Goal: Information Seeking & Learning: Learn about a topic

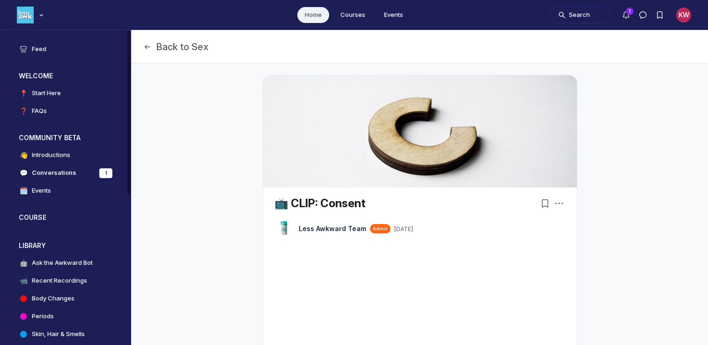
scroll to position [2603, 1794]
click at [57, 262] on h4 "Ask the Awkward Bot" at bounding box center [62, 262] width 61 height 9
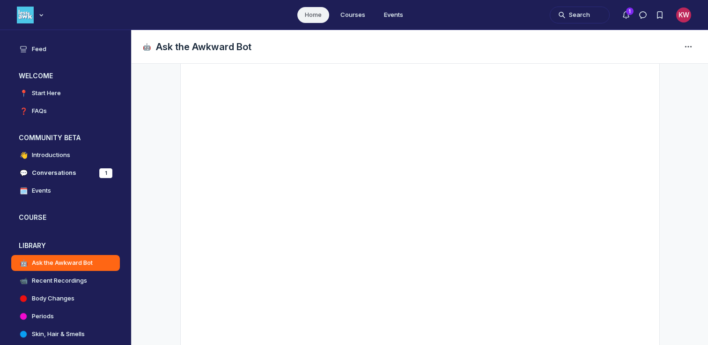
scroll to position [128, 0]
click at [62, 297] on h4 "Body Changes" at bounding box center [53, 298] width 43 height 9
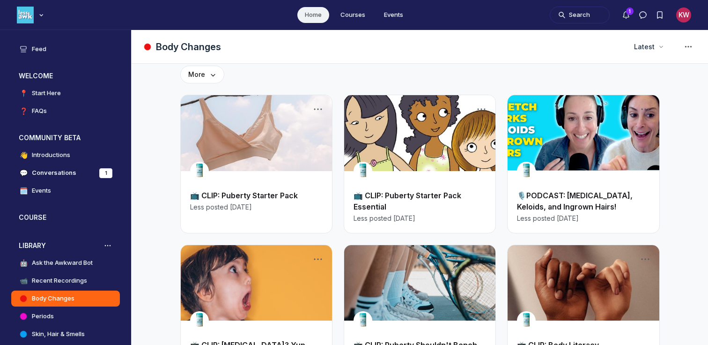
scroll to position [25, 0]
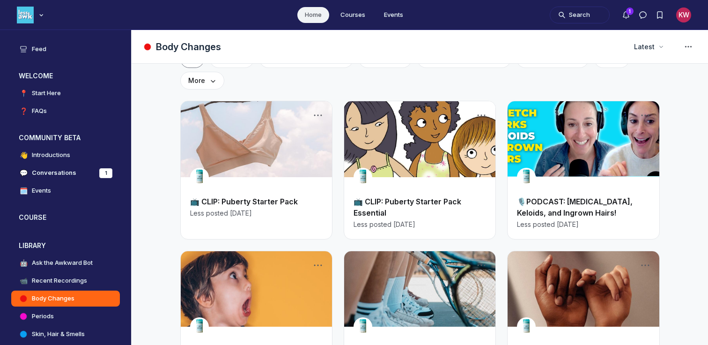
click at [252, 133] on link "Main Content" at bounding box center [256, 139] width 151 height 76
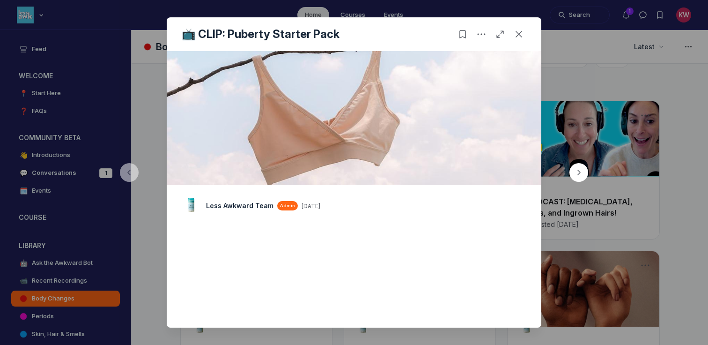
click at [566, 126] on div at bounding box center [354, 172] width 708 height 345
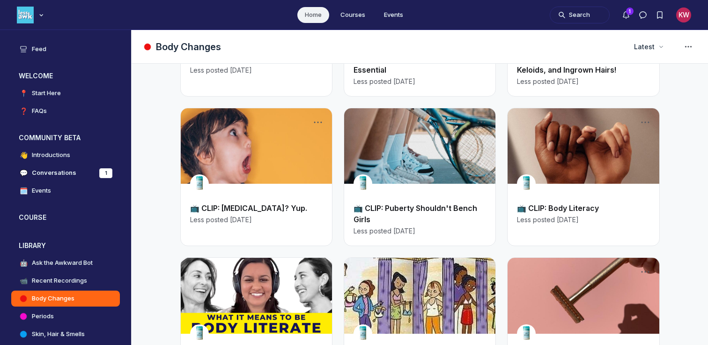
scroll to position [171, 0]
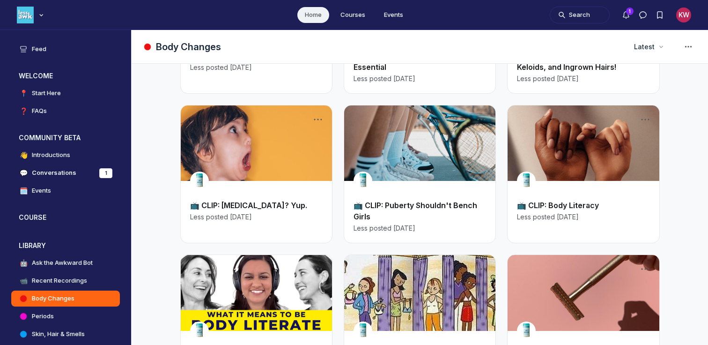
click at [394, 201] on link "📺 CLIP: Puberty Shouldn't Bench Girls" at bounding box center [416, 211] width 124 height 21
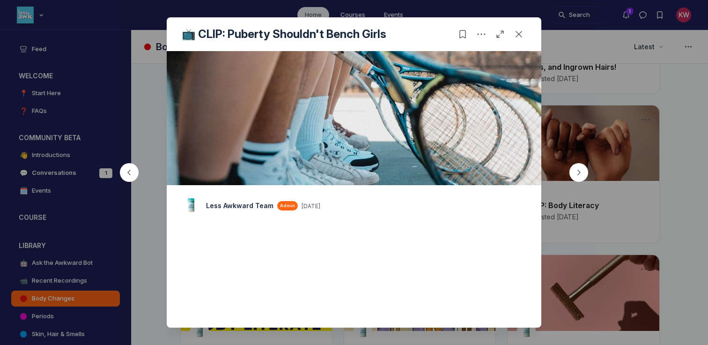
click at [678, 145] on div at bounding box center [354, 172] width 708 height 345
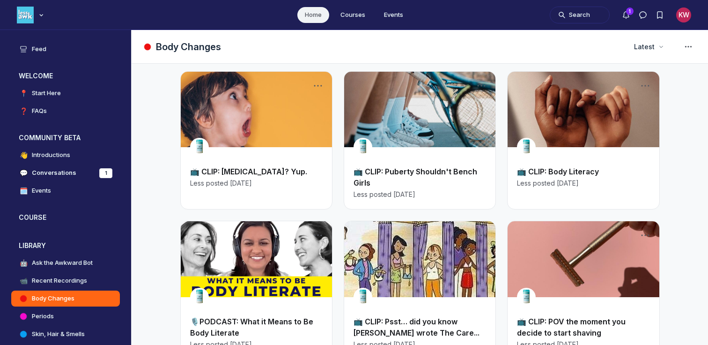
scroll to position [207, 0]
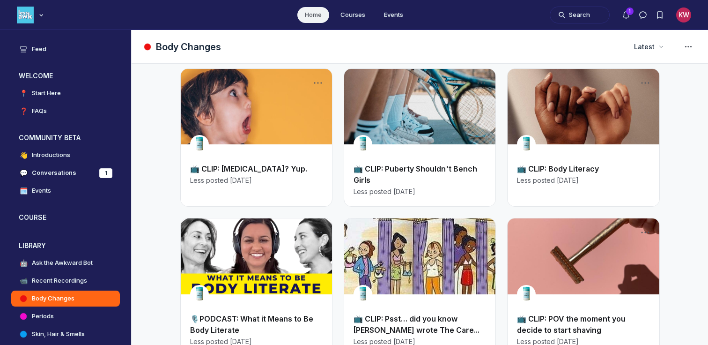
click at [582, 113] on link "Main Content" at bounding box center [583, 107] width 151 height 76
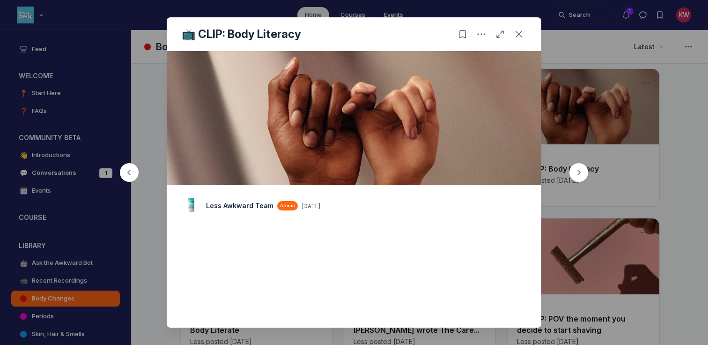
click at [601, 167] on button "button" at bounding box center [579, 172] width 45 height 45
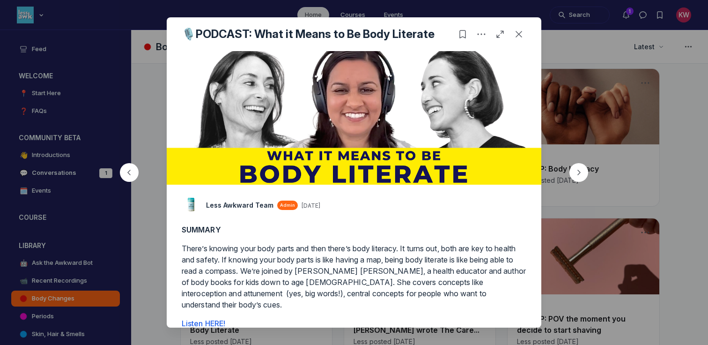
scroll to position [6, 0]
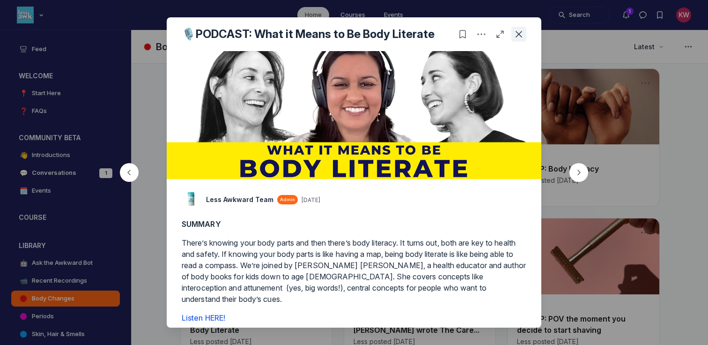
click at [515, 38] on icon "Close post" at bounding box center [518, 34] width 9 height 9
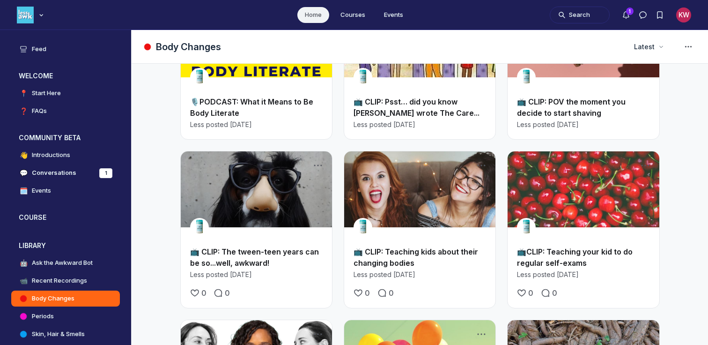
scroll to position [431, 0]
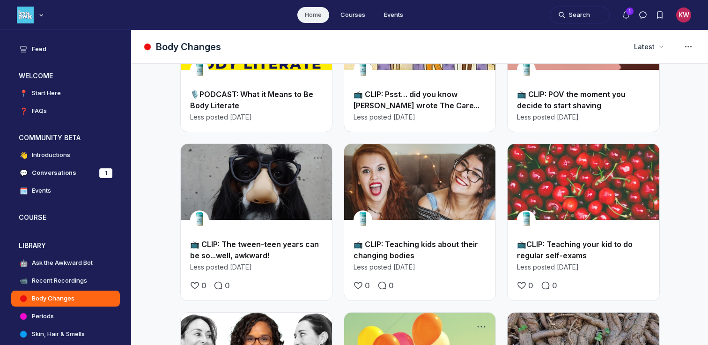
click at [553, 239] on link "📺CLIP: Teaching your kid to do regular self-exams" at bounding box center [575, 249] width 116 height 21
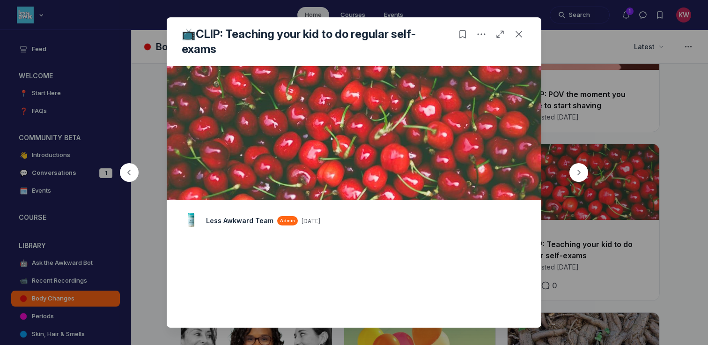
click at [552, 77] on div at bounding box center [354, 172] width 708 height 345
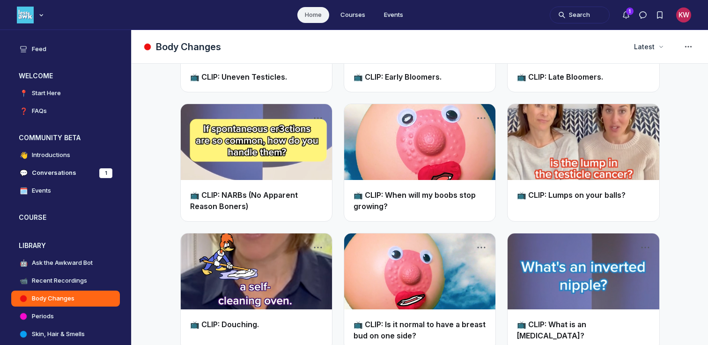
scroll to position [2536, 0]
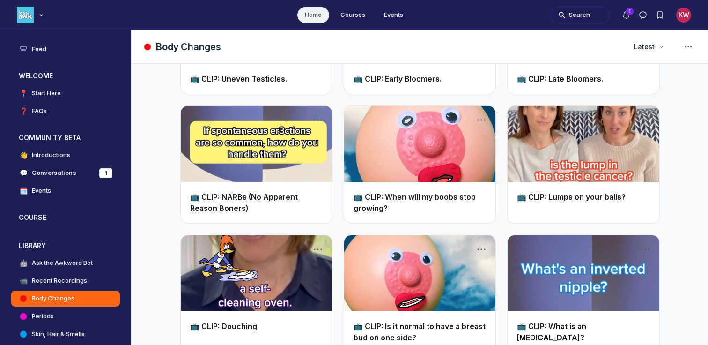
click at [452, 240] on link "Main Content" at bounding box center [419, 273] width 151 height 76
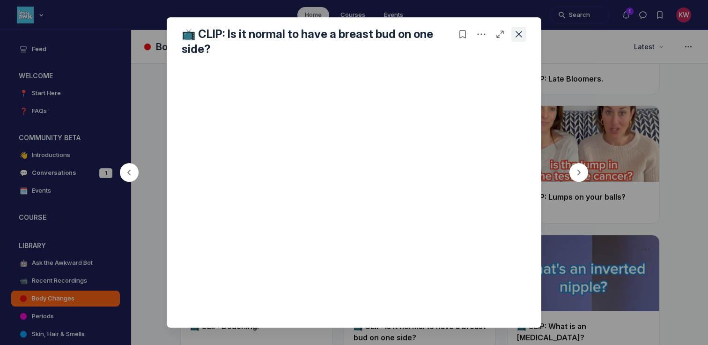
click at [522, 29] on button "Close post" at bounding box center [519, 34] width 15 height 15
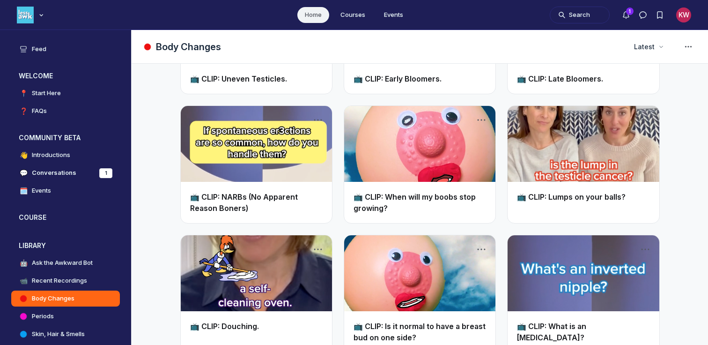
click at [418, 106] on link "Main Content" at bounding box center [419, 144] width 151 height 76
click at [424, 106] on link "Main Content" at bounding box center [419, 144] width 151 height 76
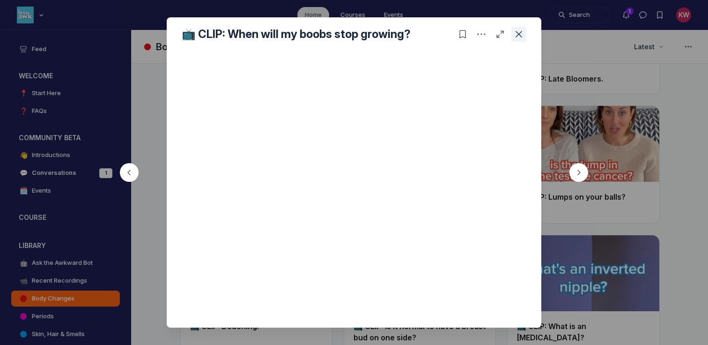
click at [520, 40] on button "Close post" at bounding box center [519, 34] width 15 height 15
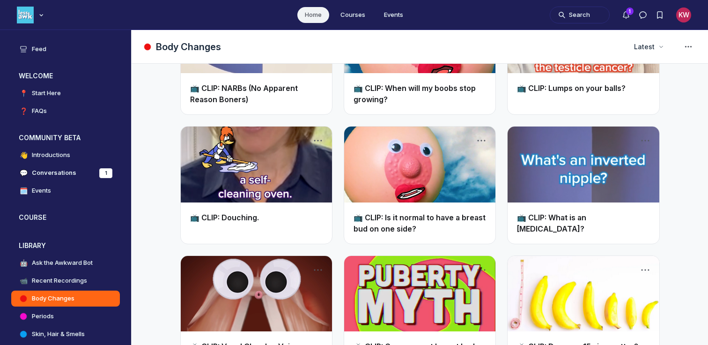
scroll to position [2675, 0]
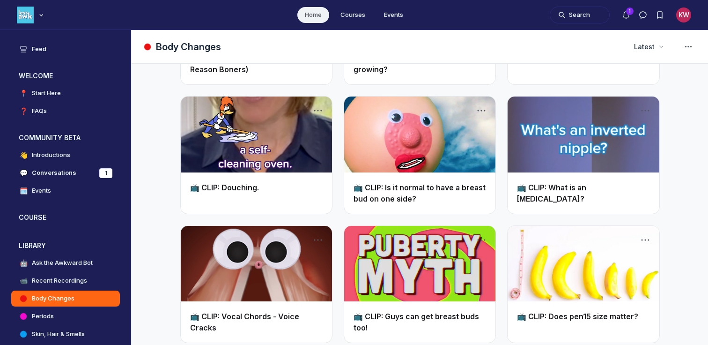
click at [251, 97] on link "Main Content" at bounding box center [256, 135] width 151 height 76
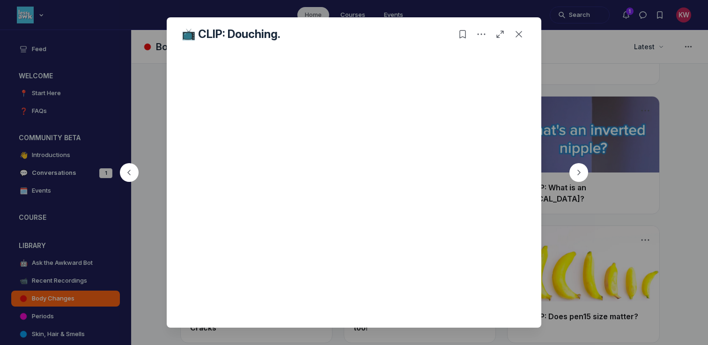
click at [511, 38] on div at bounding box center [489, 34] width 75 height 15
click at [518, 34] on icon "Close post" at bounding box center [518, 34] width 9 height 9
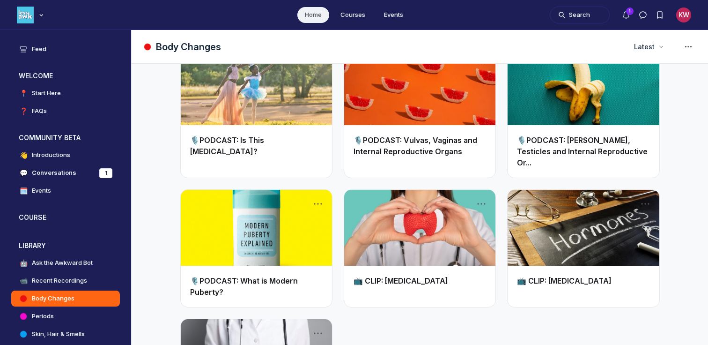
scroll to position [3404, 0]
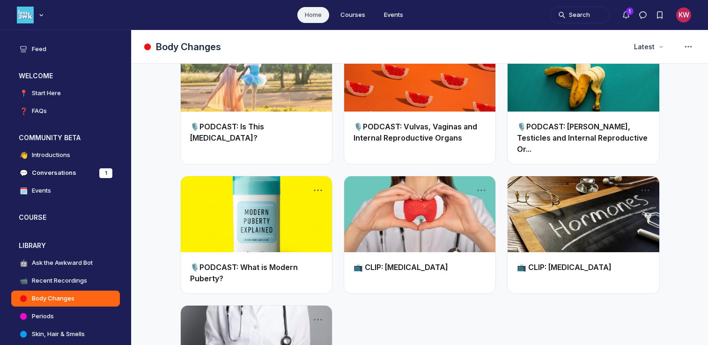
click at [400, 176] on link "Main Content" at bounding box center [419, 214] width 151 height 76
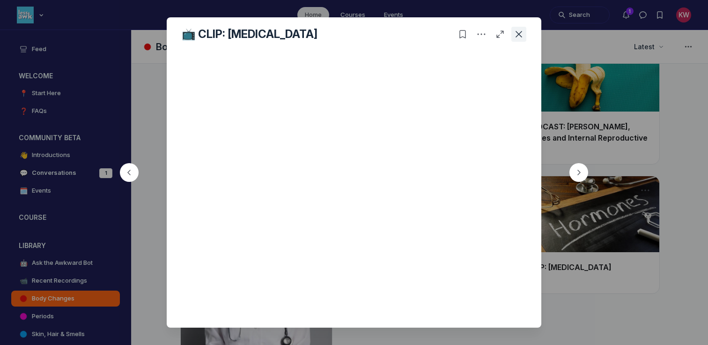
click at [521, 38] on icon "Close post" at bounding box center [518, 34] width 9 height 9
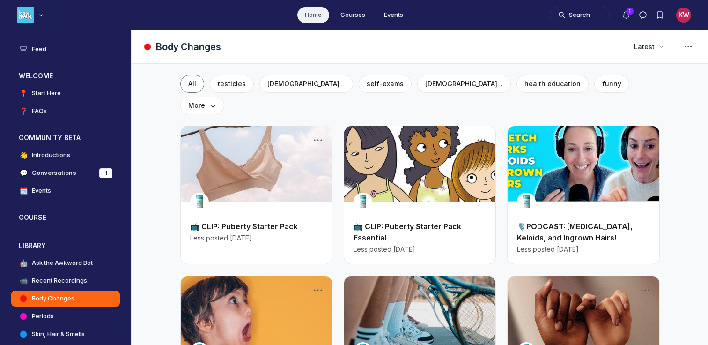
scroll to position [0, 0]
click at [40, 319] on h4 "Periods" at bounding box center [43, 316] width 22 height 9
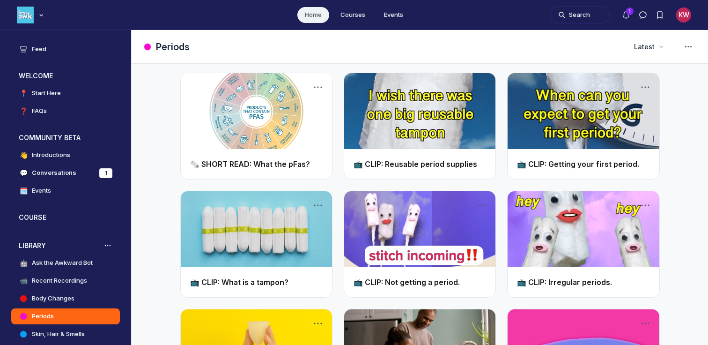
scroll to position [333, 0]
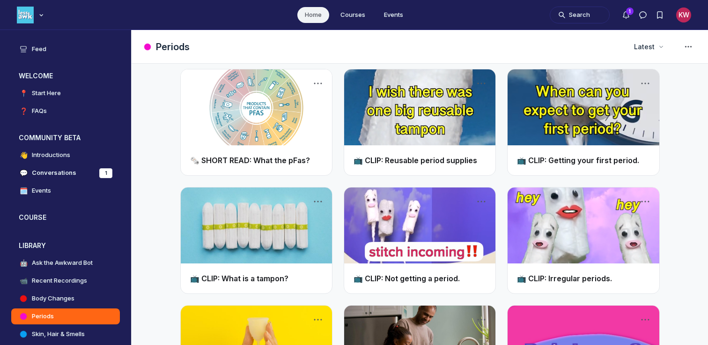
click at [549, 107] on link "Main Content" at bounding box center [583, 107] width 151 height 76
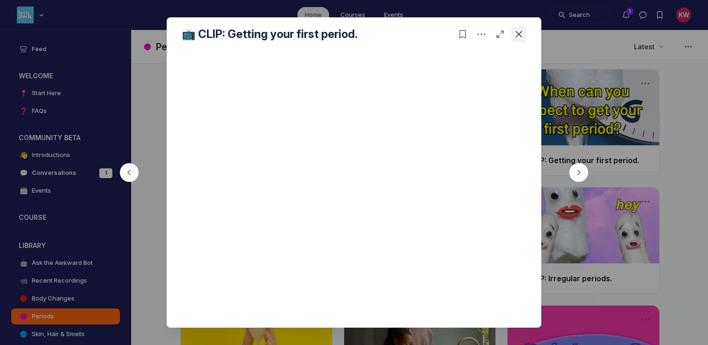
click at [523, 37] on icon "Close post" at bounding box center [518, 34] width 9 height 9
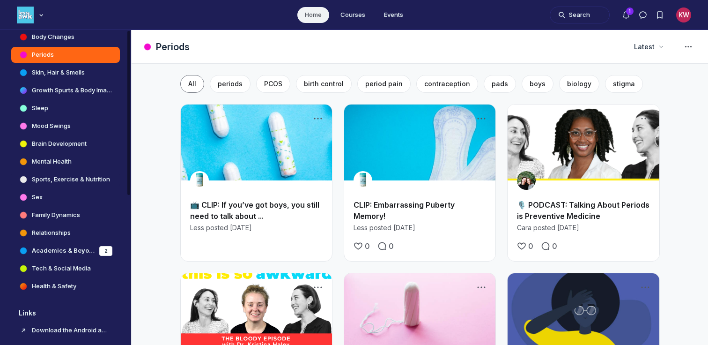
scroll to position [274, 0]
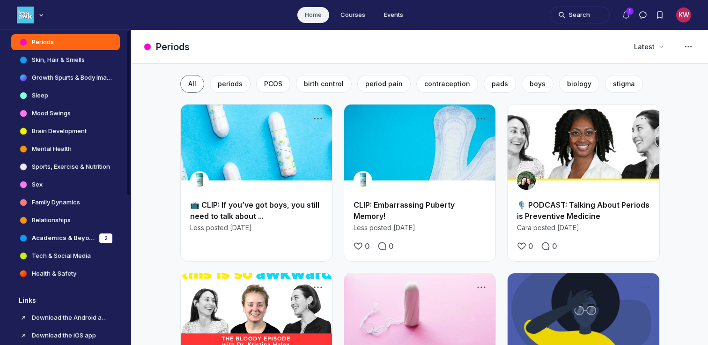
click at [66, 166] on h4 "Sports, Exercise & Nutrition" at bounding box center [71, 166] width 78 height 9
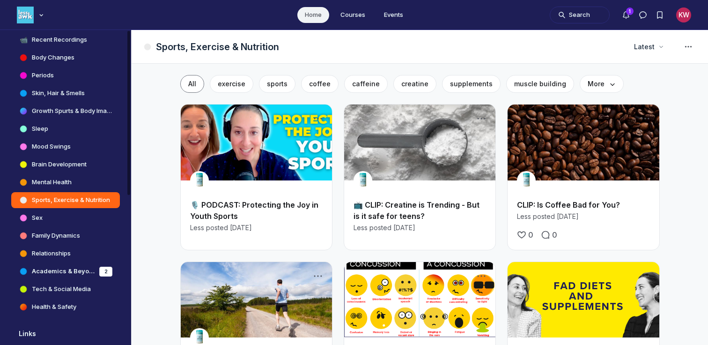
scroll to position [237, 0]
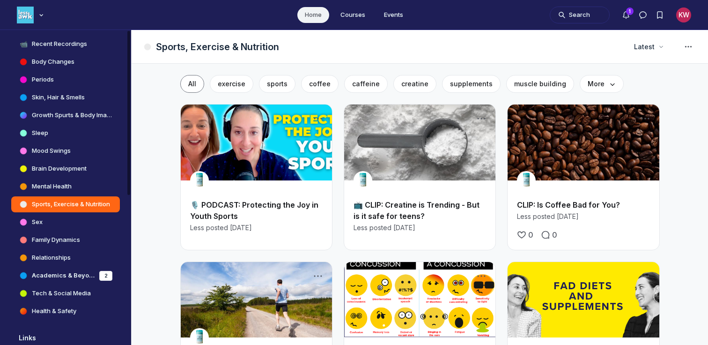
click at [49, 59] on h4 "Body Changes" at bounding box center [53, 61] width 43 height 9
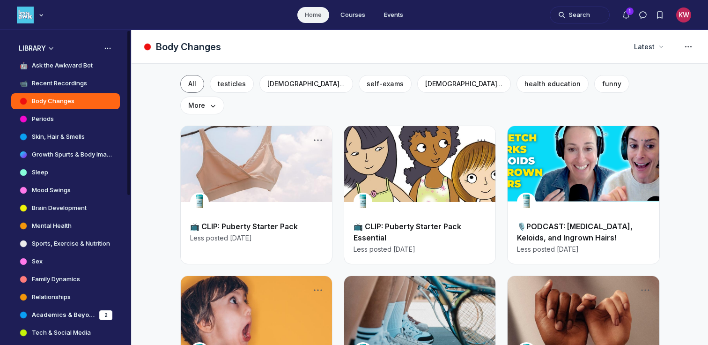
scroll to position [184, 0]
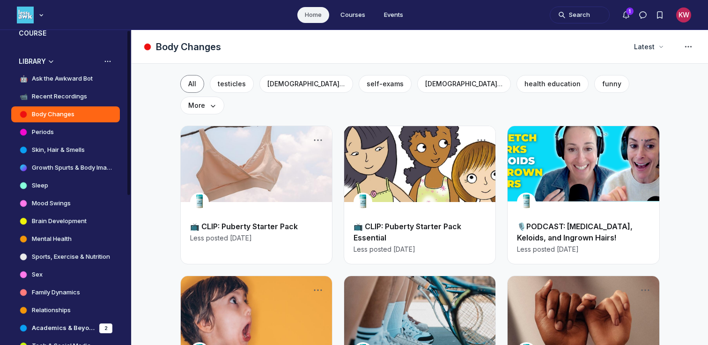
click at [58, 87] on div "🤖 Ask the Awkward Bot 📹 Recent Recordings Body Changes Periods Skin, Hair & Sme…" at bounding box center [65, 221] width 109 height 301
click at [66, 81] on h4 "Ask the Awkward Bot" at bounding box center [62, 78] width 61 height 9
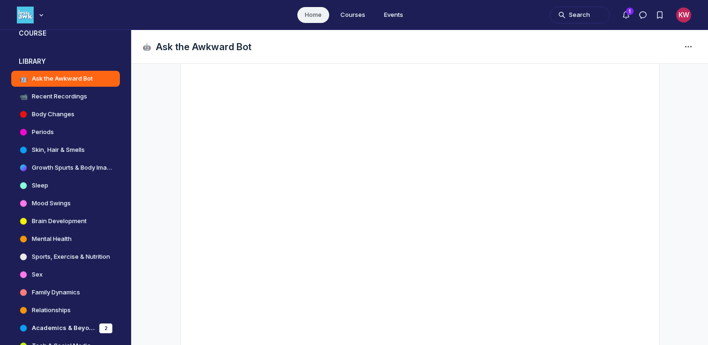
scroll to position [188, 0]
click at [69, 254] on h4 "Sports, Exercise & Nutrition" at bounding box center [71, 256] width 78 height 9
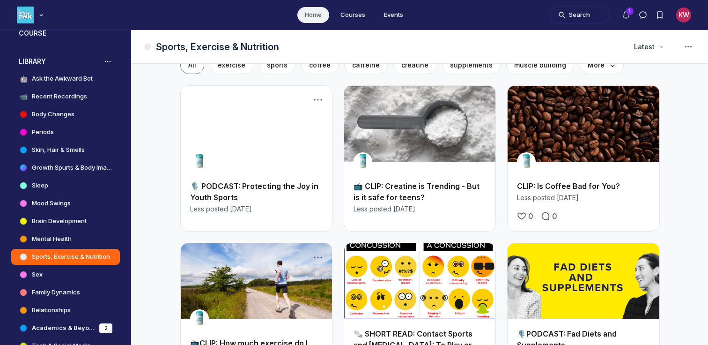
scroll to position [20, 0]
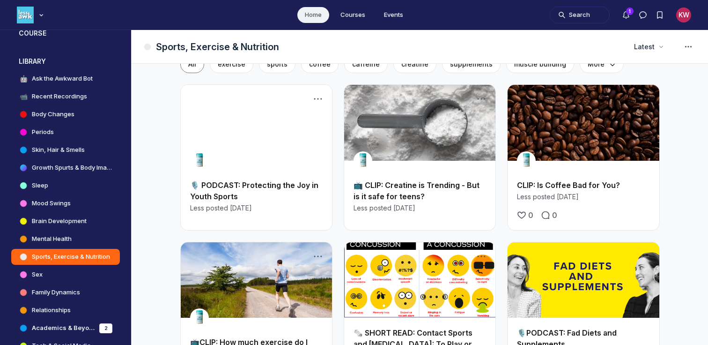
click at [434, 110] on link "Main Content" at bounding box center [419, 123] width 151 height 76
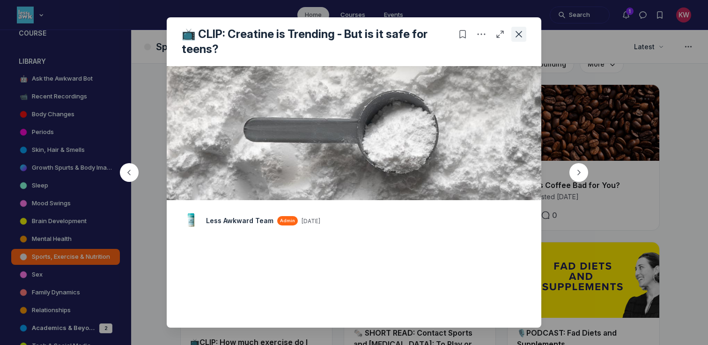
click at [522, 34] on icon "Close post" at bounding box center [518, 34] width 9 height 9
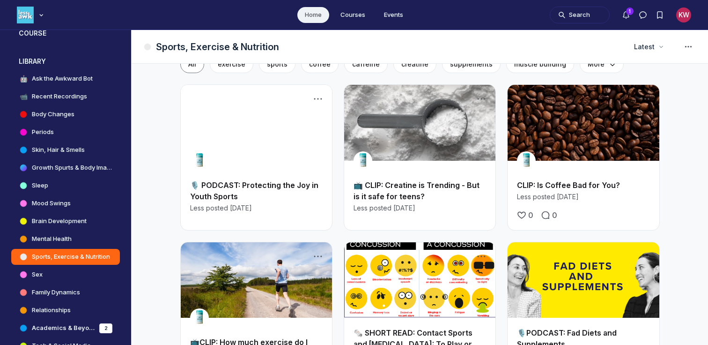
click at [563, 165] on div "LT" at bounding box center [583, 160] width 133 height 19
click at [567, 138] on link "Main Content" at bounding box center [583, 123] width 151 height 76
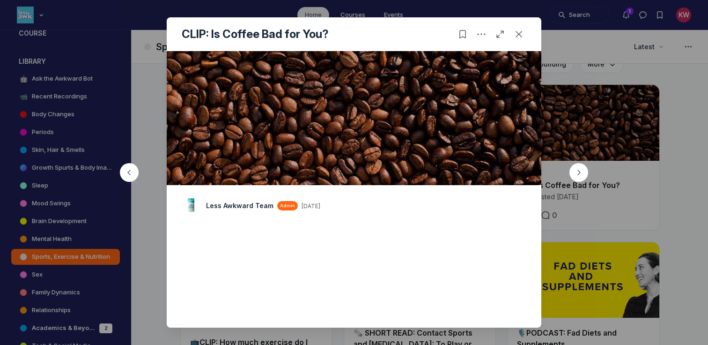
click at [543, 106] on div at bounding box center [354, 172] width 708 height 345
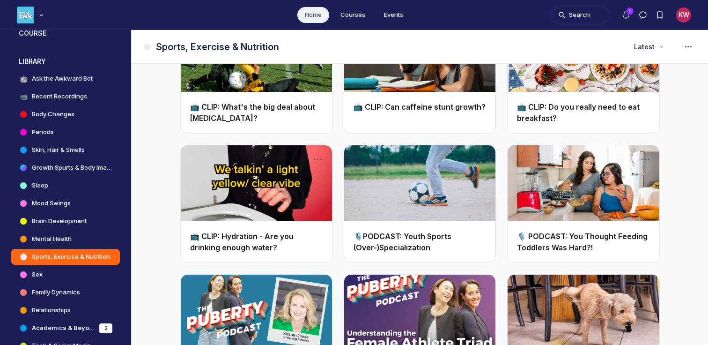
scroll to position [665, 0]
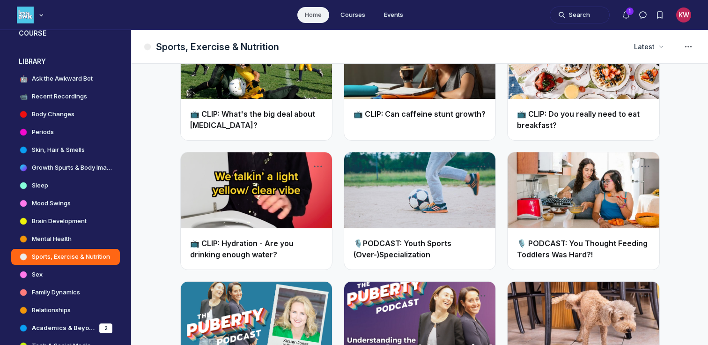
click at [593, 82] on link "Main Content" at bounding box center [583, 61] width 151 height 76
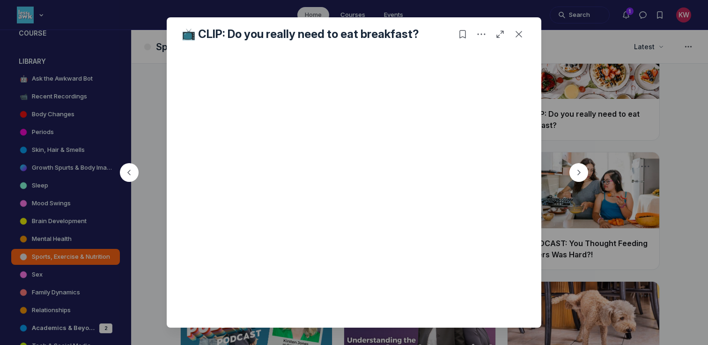
click at [584, 161] on button "button" at bounding box center [579, 172] width 45 height 45
click at [516, 34] on icon "Close post" at bounding box center [518, 34] width 9 height 9
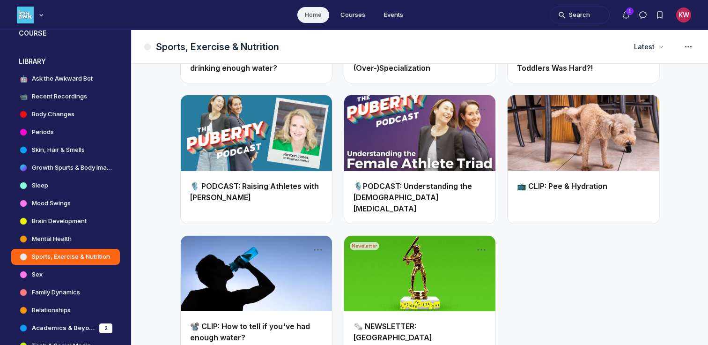
scroll to position [859, 0]
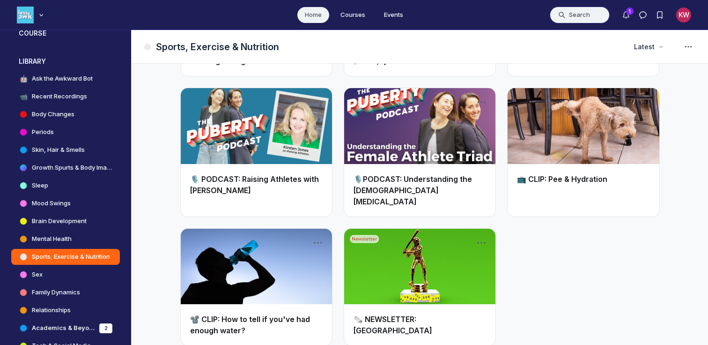
click at [574, 12] on button "Search" at bounding box center [580, 15] width 60 height 17
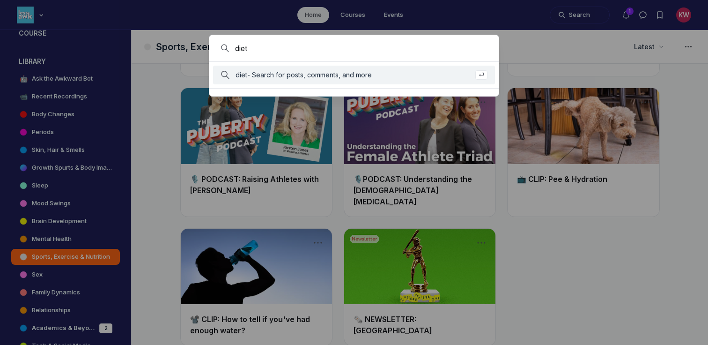
type input "diet"
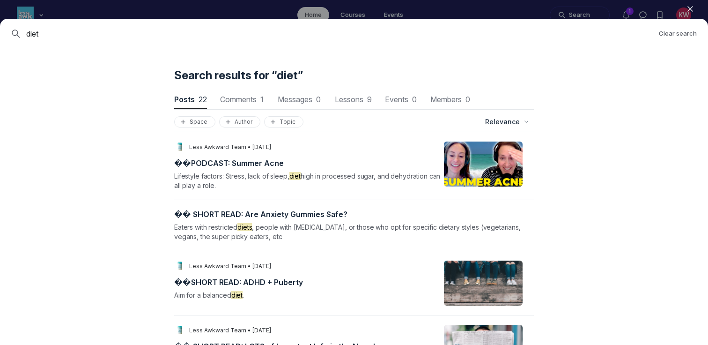
scroll to position [1184, 0]
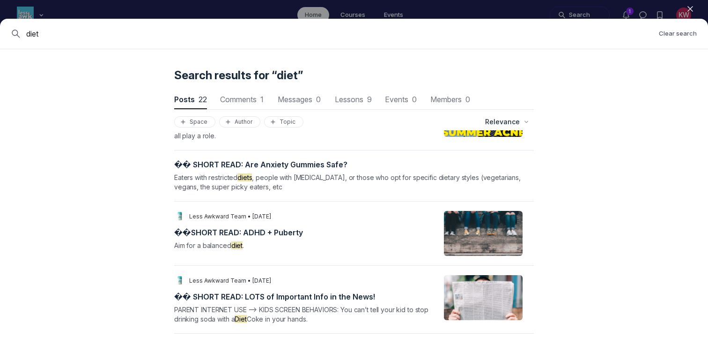
drag, startPoint x: 178, startPoint y: 39, endPoint x: 3, endPoint y: 37, distance: 174.3
click at [3, 37] on div "diet Clear search" at bounding box center [354, 34] width 708 height 30
type input "disorder"
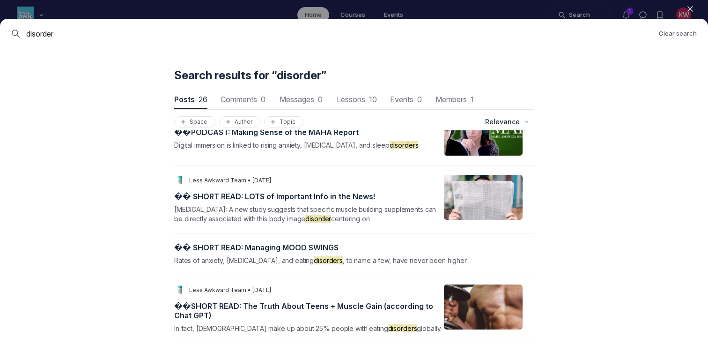
scroll to position [1272, 0]
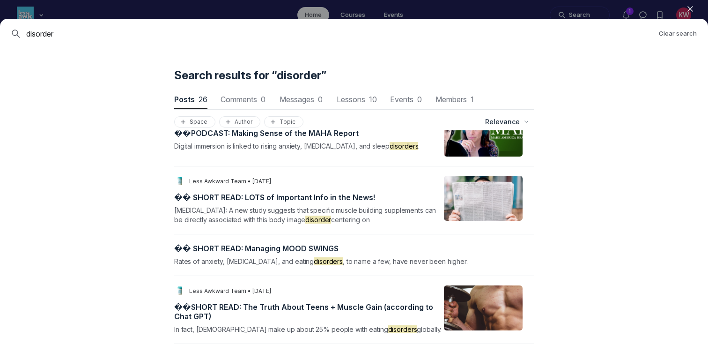
drag, startPoint x: 59, startPoint y: 32, endPoint x: 0, endPoint y: 32, distance: 58.6
click at [0, 32] on div "disorder Clear search" at bounding box center [354, 34] width 708 height 30
type input "nutrition"
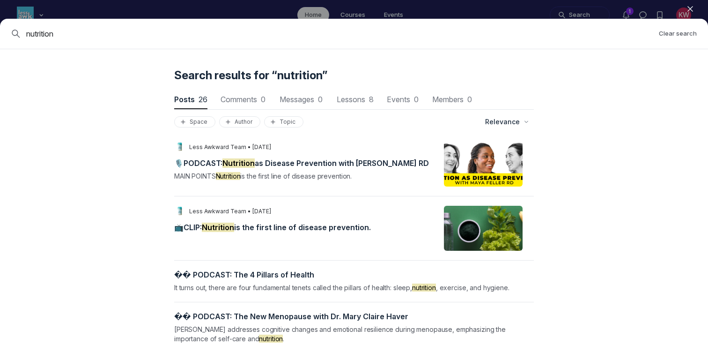
scroll to position [12, 0]
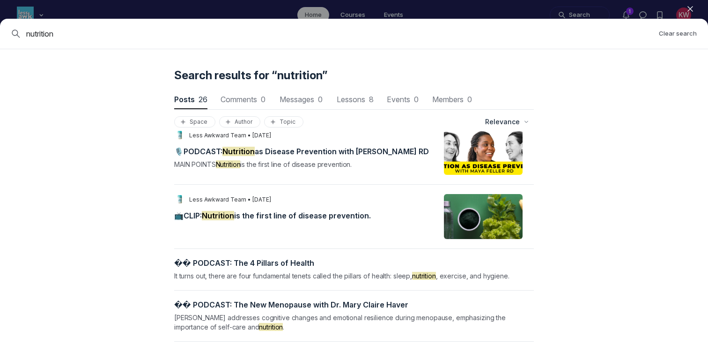
click at [257, 221] on div "📺CLIP: Nutrition is the first line of disease prevention." at bounding box center [308, 217] width 268 height 13
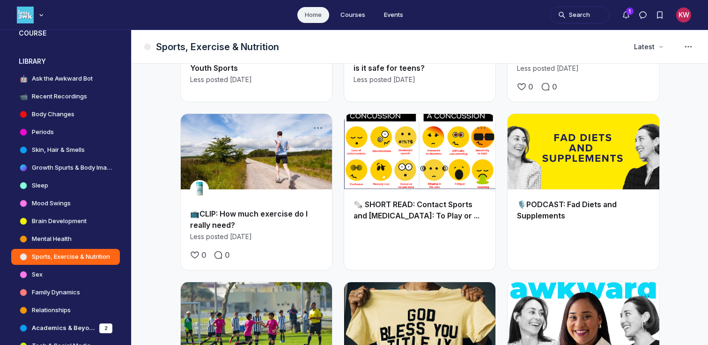
scroll to position [153, 0]
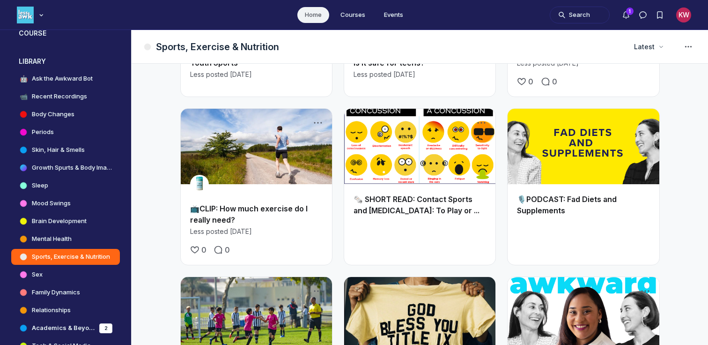
click at [574, 5] on div "Search 1 KW" at bounding box center [620, 15] width 141 height 22
click at [578, 19] on button "Search" at bounding box center [580, 15] width 60 height 17
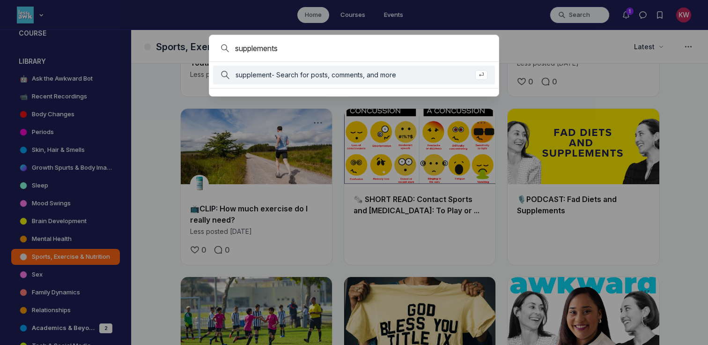
type input "supplements"
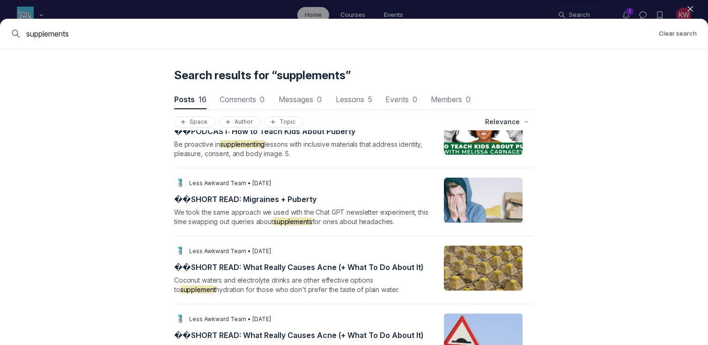
scroll to position [741, 0]
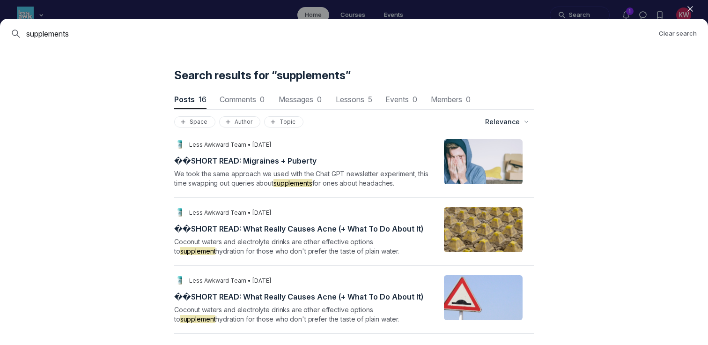
click at [132, 39] on input "supplements" at bounding box center [338, 33] width 625 height 11
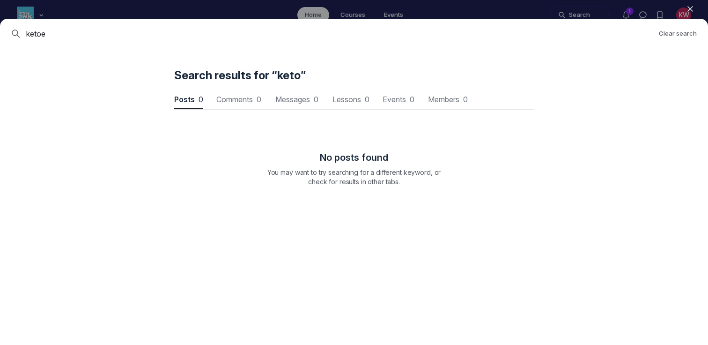
type input "ketoe"
drag, startPoint x: 43, startPoint y: 39, endPoint x: 9, endPoint y: 39, distance: 34.2
click at [11, 39] on div "ketoe Clear search" at bounding box center [354, 34] width 708 height 30
drag, startPoint x: 64, startPoint y: 30, endPoint x: 0, endPoint y: 21, distance: 64.5
click at [0, 21] on div "ketoe Clear search" at bounding box center [354, 34] width 708 height 30
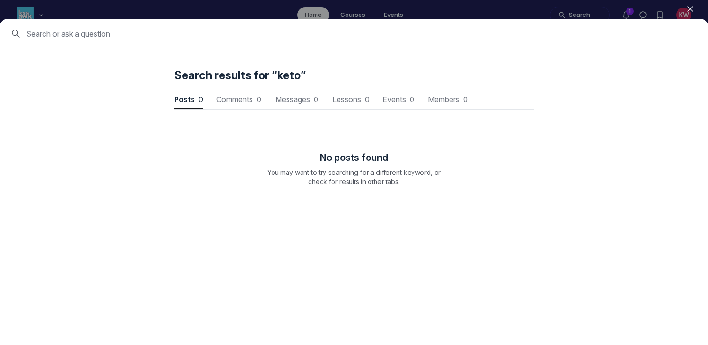
click at [685, 9] on button "Close" at bounding box center [690, 9] width 21 height 14
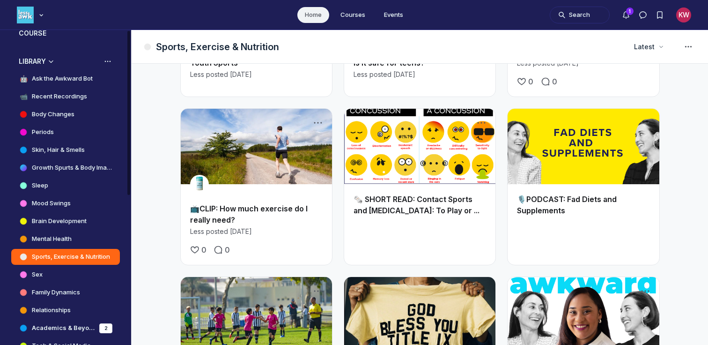
click at [43, 113] on h4 "Body Changes" at bounding box center [53, 114] width 43 height 9
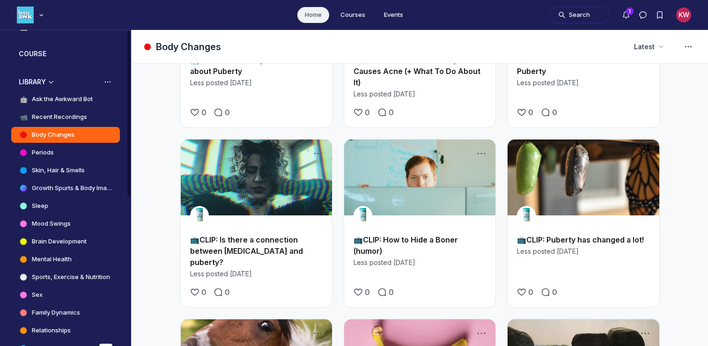
scroll to position [155, 0]
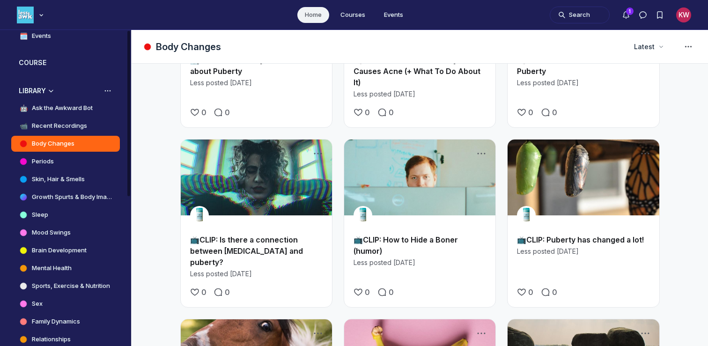
click at [57, 231] on h4 "Mood Swings" at bounding box center [51, 232] width 39 height 9
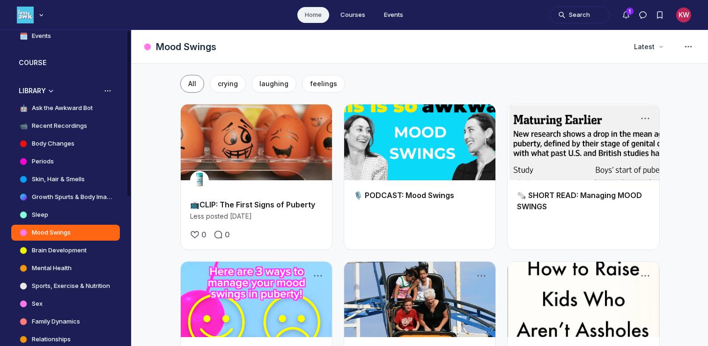
click at [34, 107] on h4 "Ask the Awkward Bot" at bounding box center [62, 108] width 61 height 9
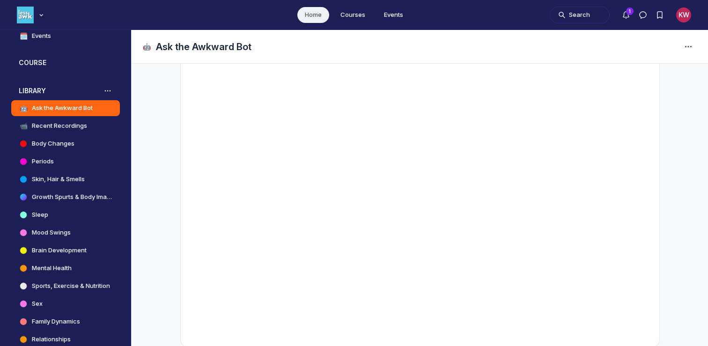
scroll to position [187, 0]
click at [583, 15] on button "Search" at bounding box center [580, 15] width 60 height 17
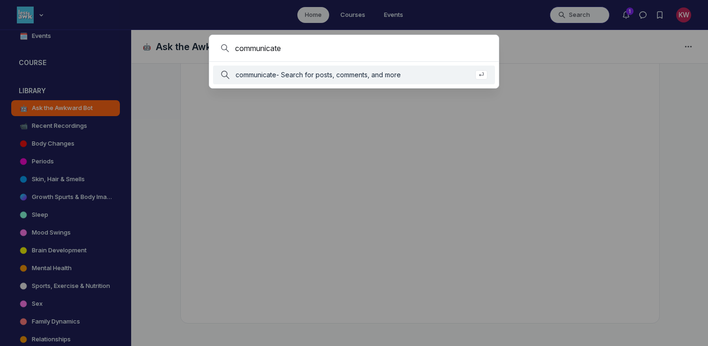
type input "communicate"
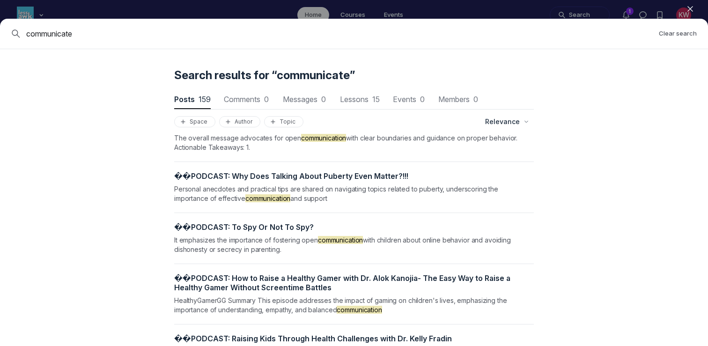
scroll to position [1461, 0]
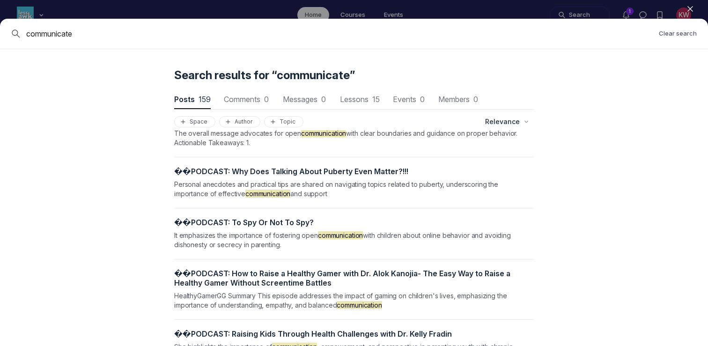
click at [120, 31] on input "communicate" at bounding box center [338, 33] width 625 height 11
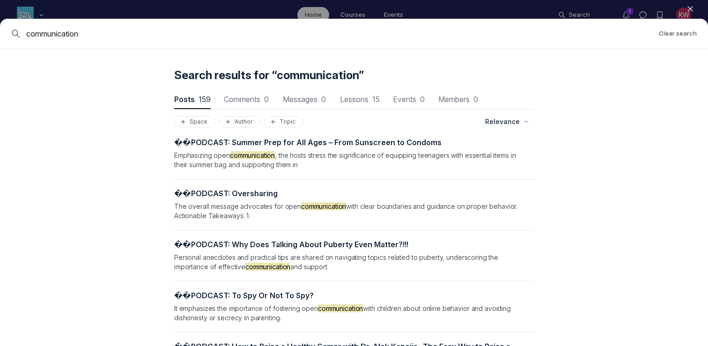
scroll to position [1398, 0]
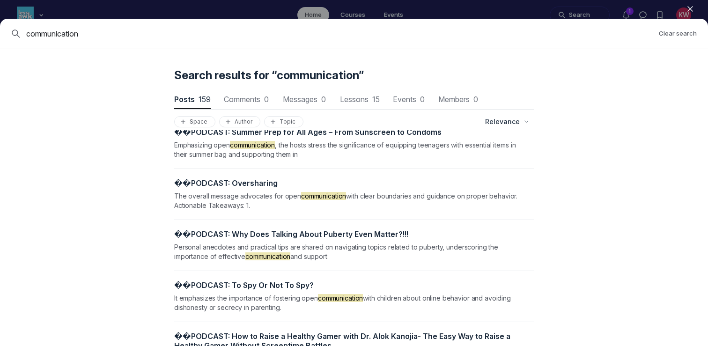
drag, startPoint x: 101, startPoint y: 33, endPoint x: 0, endPoint y: 33, distance: 101.2
click at [0, 33] on div "communication Clear search" at bounding box center [354, 34] width 708 height 30
type input "conversation"
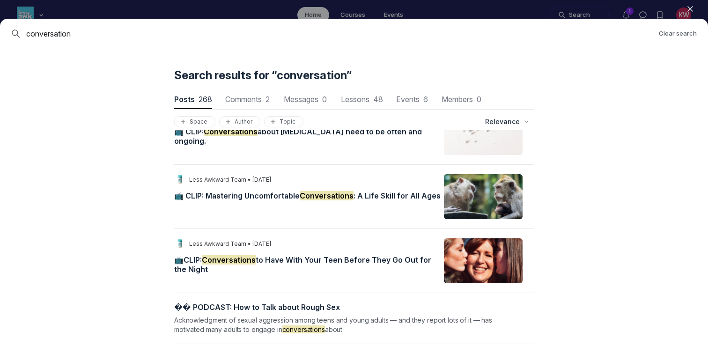
scroll to position [1032, 0]
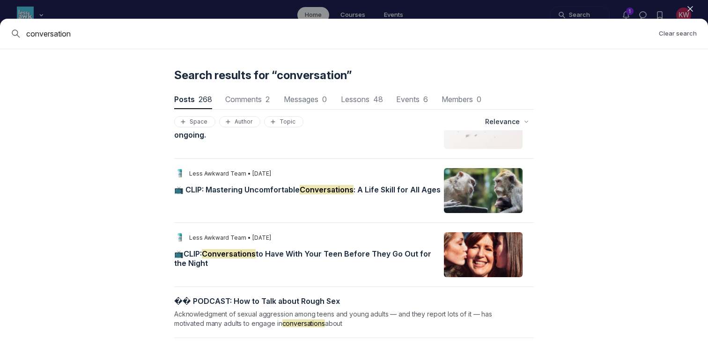
click at [241, 194] on span "📺 CLIP: Mastering Uncomfortable Conversations : A Life Skill for All Ages" at bounding box center [307, 189] width 267 height 9
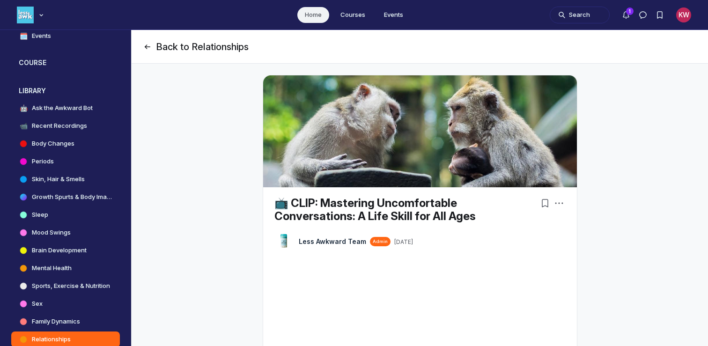
click at [143, 48] on icon "Page Header" at bounding box center [147, 46] width 9 height 9
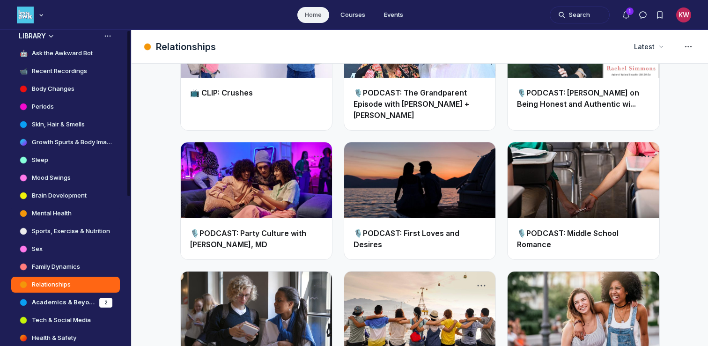
scroll to position [213, 0]
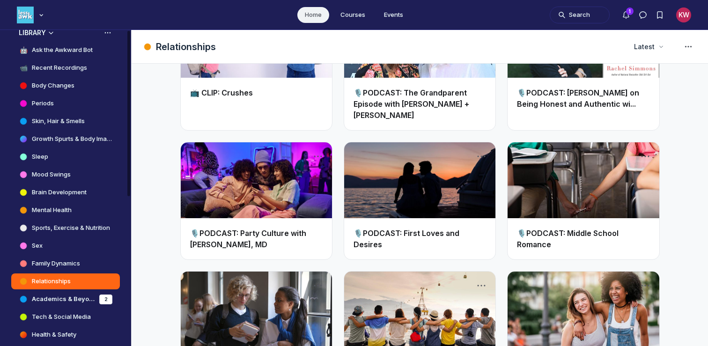
click at [42, 268] on h4 "Family Dynamics" at bounding box center [56, 263] width 48 height 9
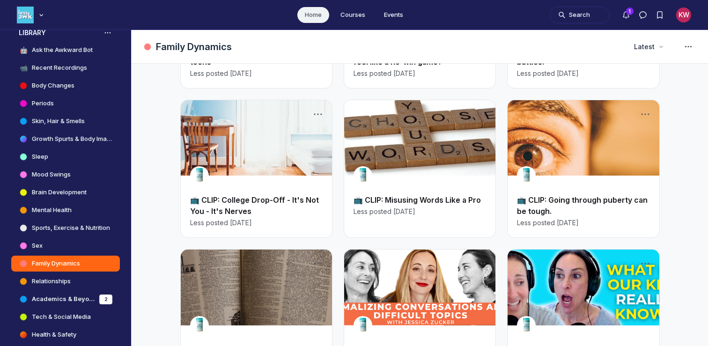
scroll to position [655, 0]
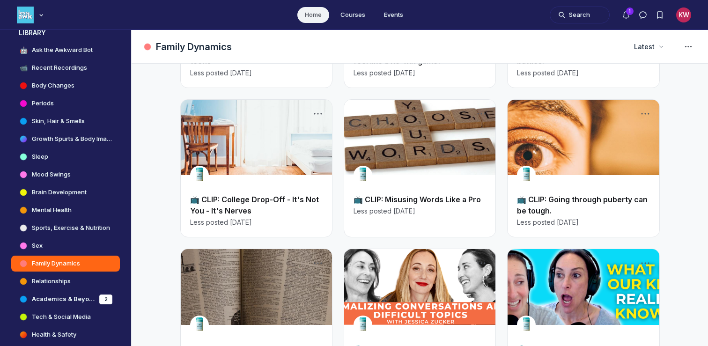
click at [361, 124] on link "Main Content" at bounding box center [419, 138] width 151 height 76
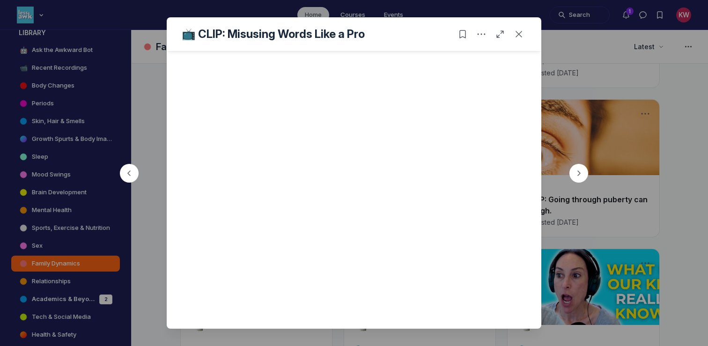
scroll to position [249, 0]
click at [650, 125] on div at bounding box center [354, 173] width 708 height 346
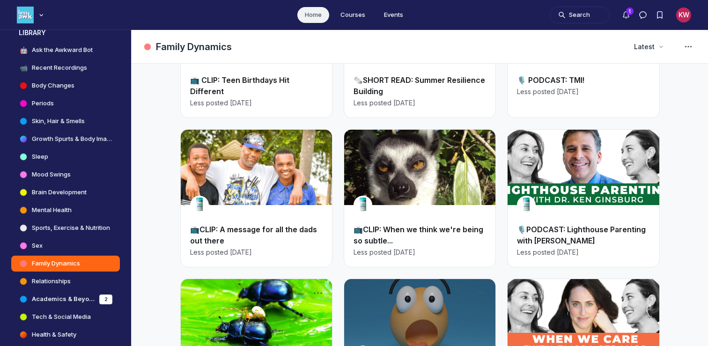
scroll to position [1547, 0]
click at [367, 146] on link "Main Content" at bounding box center [419, 167] width 151 height 76
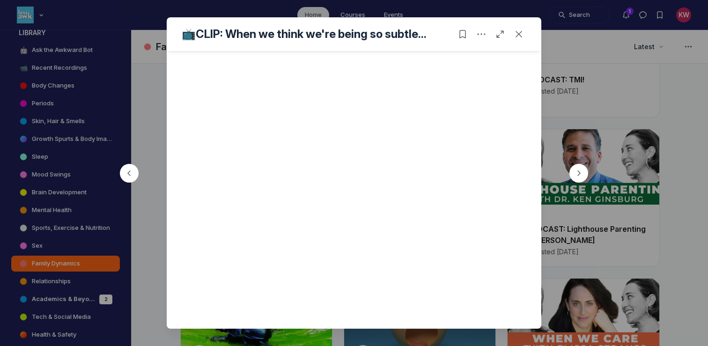
scroll to position [249, 0]
click at [521, 33] on icon "Close post" at bounding box center [518, 34] width 9 height 9
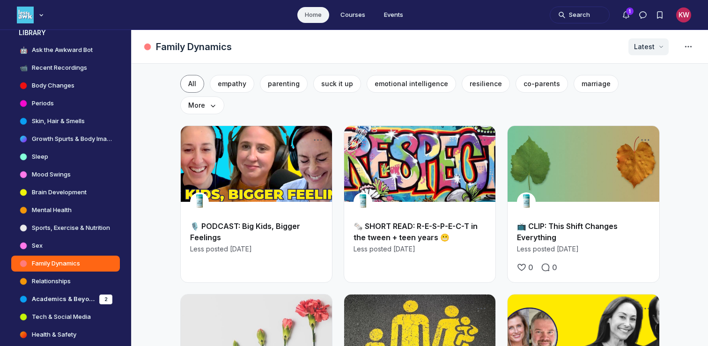
click at [660, 51] on div "Latest" at bounding box center [649, 46] width 40 height 17
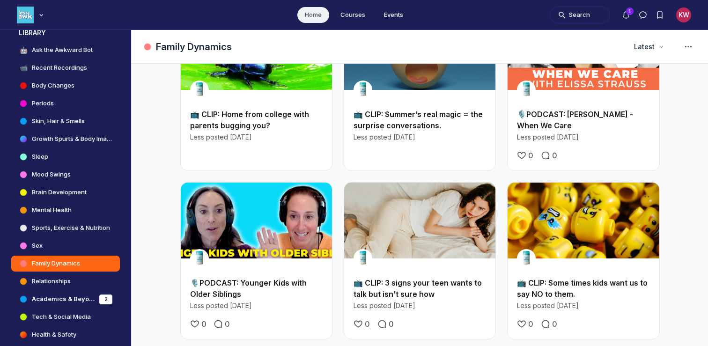
scroll to position [1812, 0]
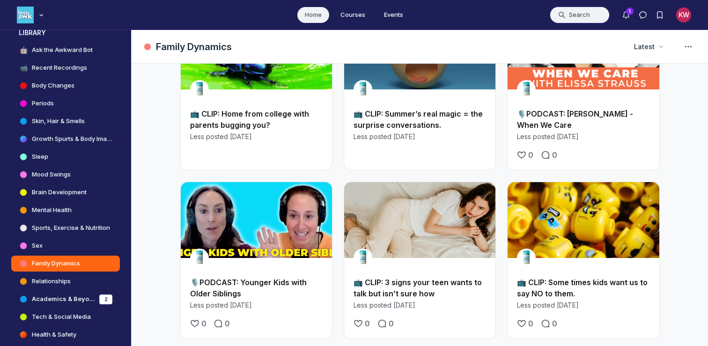
click at [588, 10] on button "Search" at bounding box center [580, 15] width 60 height 17
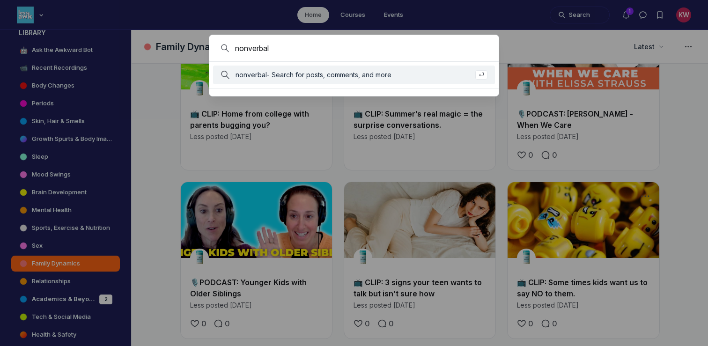
type input "nonverbal"
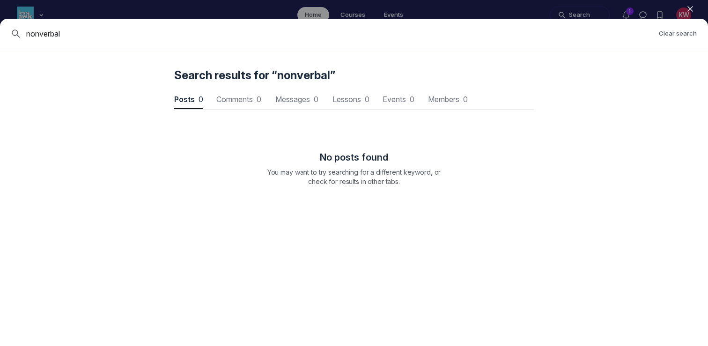
scroll to position [1268, 2823]
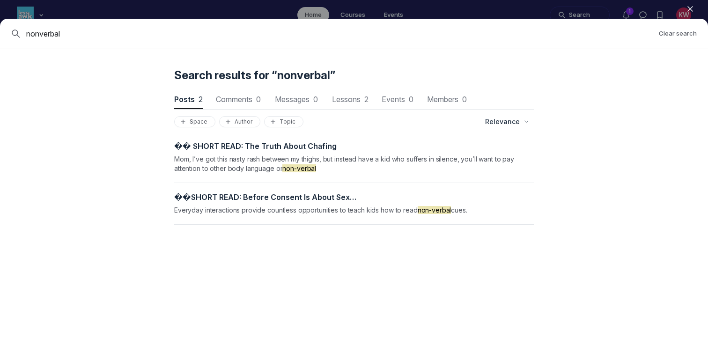
drag, startPoint x: 107, startPoint y: 32, endPoint x: 9, endPoint y: 30, distance: 97.5
click at [9, 30] on div "nonverbal Clear search" at bounding box center [354, 34] width 708 height 30
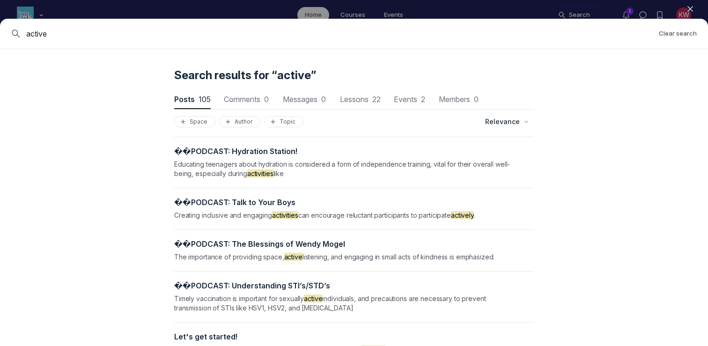
scroll to position [1267, 0]
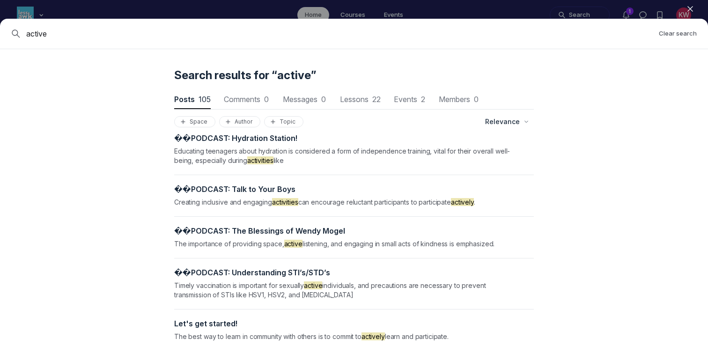
drag, startPoint x: 68, startPoint y: 32, endPoint x: 0, endPoint y: 24, distance: 68.4
click at [0, 24] on div "active Clear search" at bounding box center [354, 34] width 708 height 30
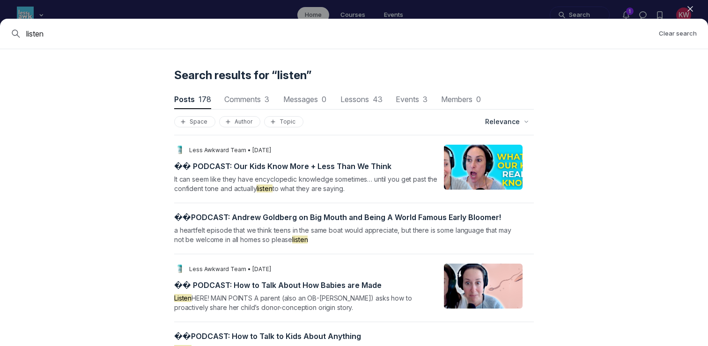
scroll to position [2480, 0]
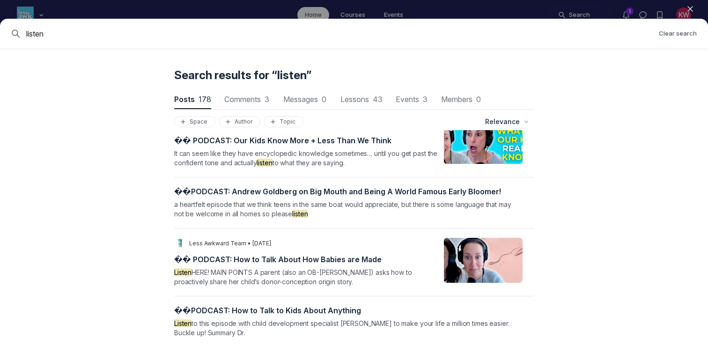
click at [329, 30] on input "listen" at bounding box center [338, 33] width 625 height 11
drag, startPoint x: 55, startPoint y: 35, endPoint x: 0, endPoint y: 30, distance: 55.5
click at [0, 30] on div "listen Clear search" at bounding box center [354, 34] width 708 height 30
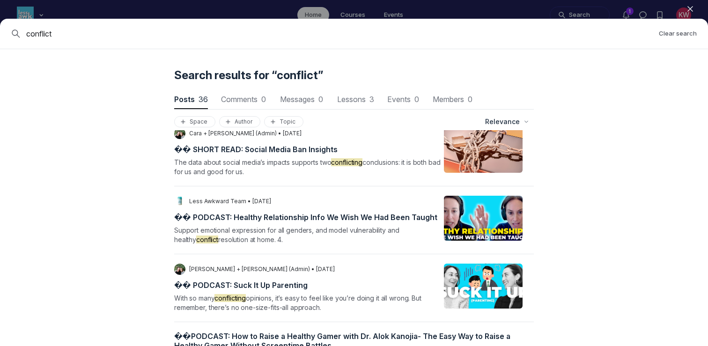
scroll to position [1316, 0]
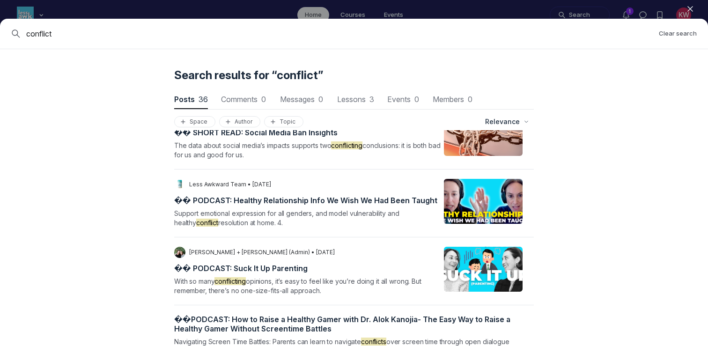
drag, startPoint x: 496, startPoint y: 37, endPoint x: 7, endPoint y: 65, distance: 490.0
click at [7, 65] on div "conflict Clear search Search results for “conflict” Posts 36 Posts 36 Comments …" at bounding box center [354, 182] width 708 height 327
drag, startPoint x: 73, startPoint y: 30, endPoint x: 0, endPoint y: 30, distance: 73.1
click at [0, 30] on div "conflict Clear search" at bounding box center [354, 34] width 708 height 30
type input "apology"
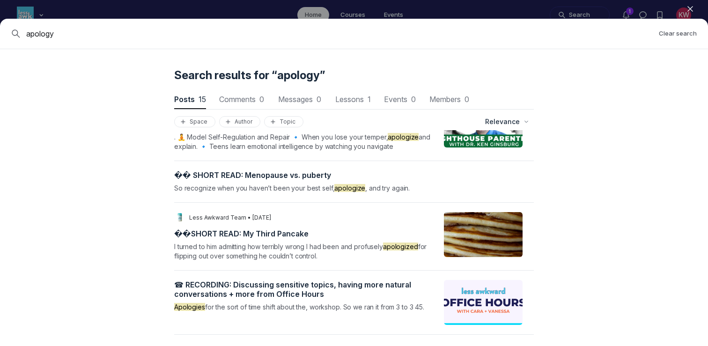
scroll to position [0, 0]
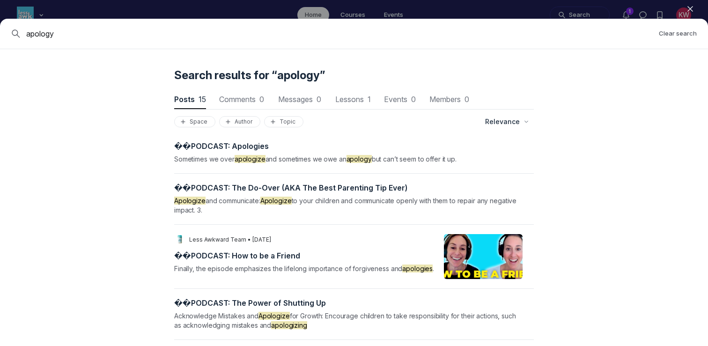
click at [695, 7] on icon "button" at bounding box center [690, 8] width 9 height 9
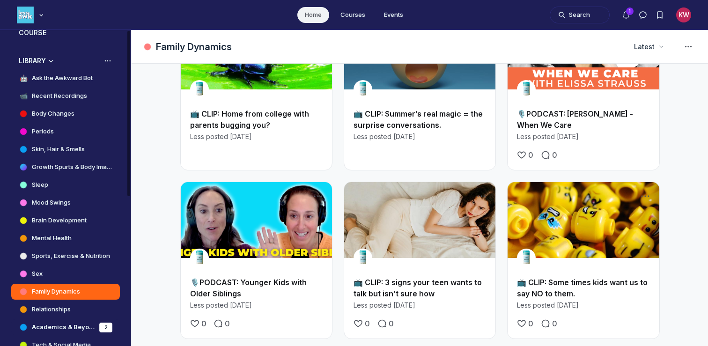
scroll to position [50, 0]
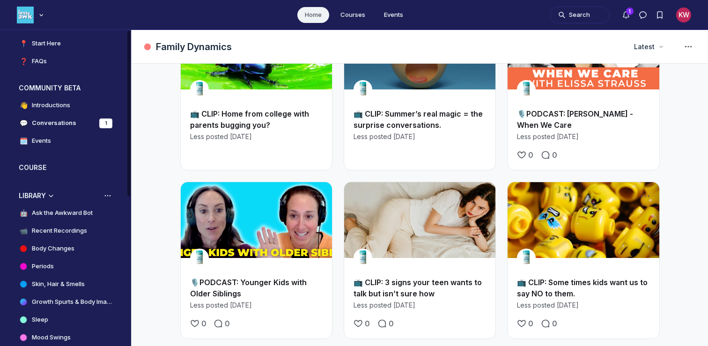
click at [42, 213] on h4 "Ask the Awkward Bot" at bounding box center [62, 212] width 61 height 9
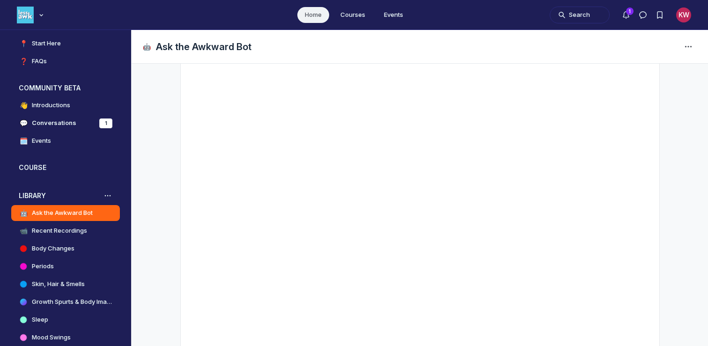
scroll to position [121, 0]
click at [591, 10] on button "Search" at bounding box center [580, 15] width 60 height 17
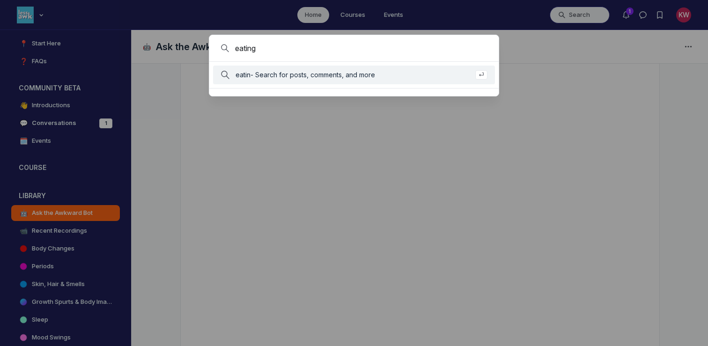
type input "eating"
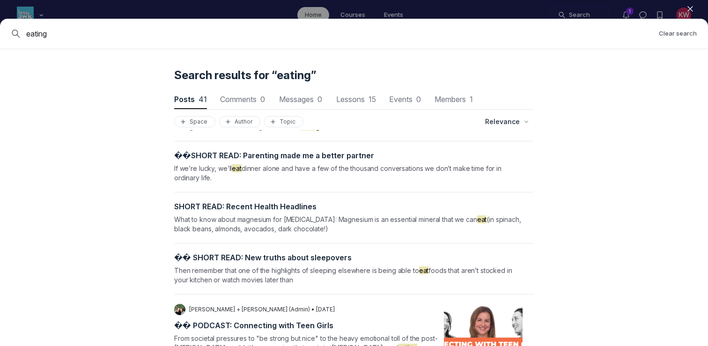
scroll to position [490, 0]
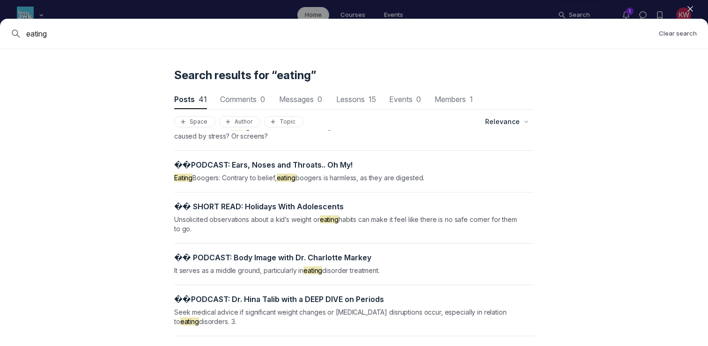
drag, startPoint x: 51, startPoint y: 36, endPoint x: 0, endPoint y: 36, distance: 50.6
click at [0, 36] on div "eating Clear search" at bounding box center [354, 34] width 708 height 30
type input "eat"
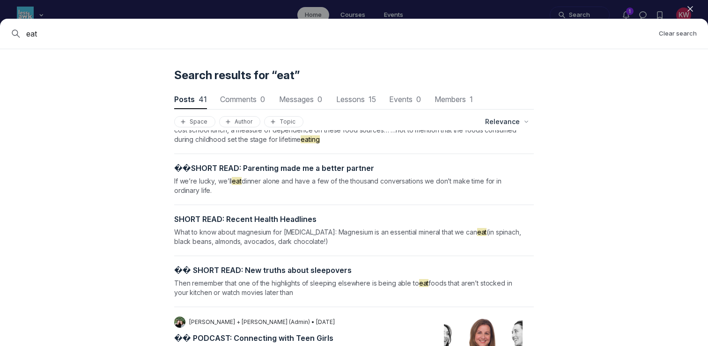
scroll to position [1154, 0]
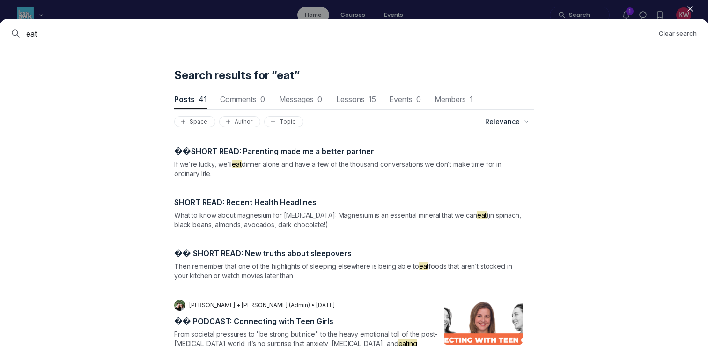
drag, startPoint x: 53, startPoint y: 34, endPoint x: 0, endPoint y: 31, distance: 53.0
click at [0, 31] on div "eat Clear search" at bounding box center [354, 34] width 708 height 30
type input "disorder"
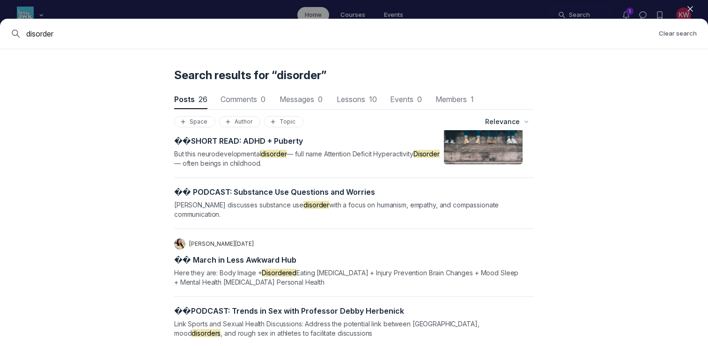
scroll to position [0, 0]
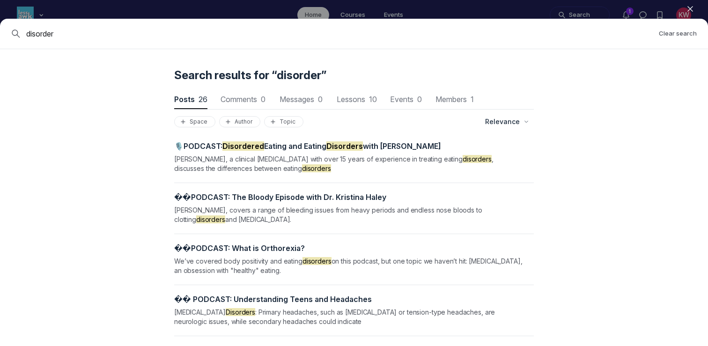
drag, startPoint x: 302, startPoint y: 25, endPoint x: 22, endPoint y: 24, distance: 279.7
click at [22, 24] on div "disorder Clear search" at bounding box center [354, 34] width 708 height 30
drag, startPoint x: 73, startPoint y: 32, endPoint x: 0, endPoint y: 30, distance: 73.1
click at [0, 30] on div "disorder Clear search" at bounding box center [354, 34] width 708 height 30
type input "[MEDICAL_DATA]"
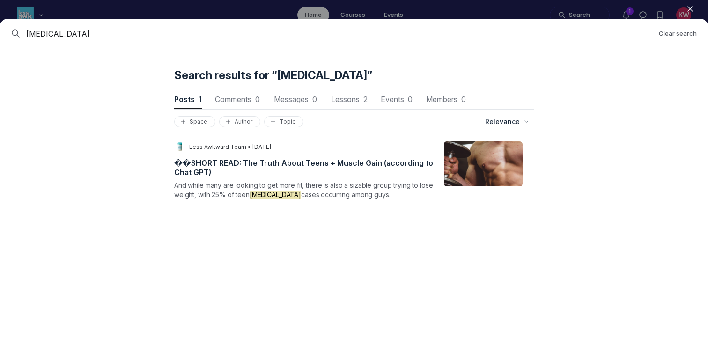
drag, startPoint x: 74, startPoint y: 29, endPoint x: 0, endPoint y: 28, distance: 74.5
click at [0, 28] on div "[MEDICAL_DATA] Clear search" at bounding box center [354, 34] width 708 height 30
type input "[MEDICAL_DATA]"
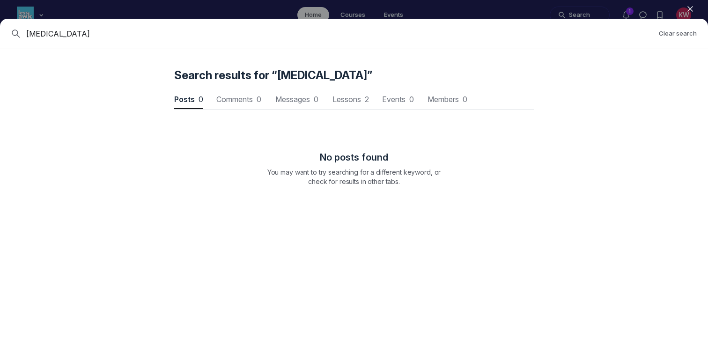
drag, startPoint x: 60, startPoint y: 37, endPoint x: 0, endPoint y: 28, distance: 61.1
click at [0, 28] on div "[MEDICAL_DATA] Clear search" at bounding box center [354, 34] width 708 height 30
type input "arfid"
click at [0, 33] on div "arfid Clear search" at bounding box center [354, 34] width 708 height 30
type input "restrict"
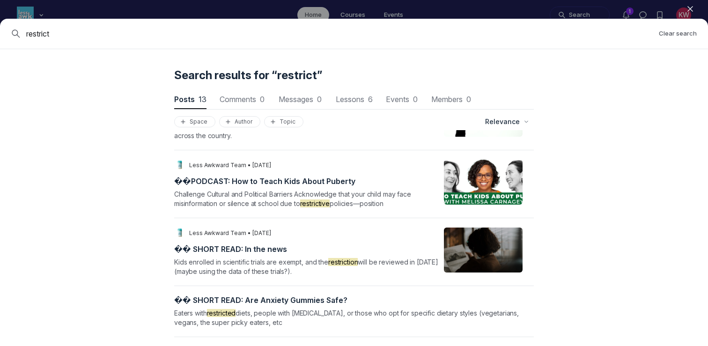
scroll to position [562, 0]
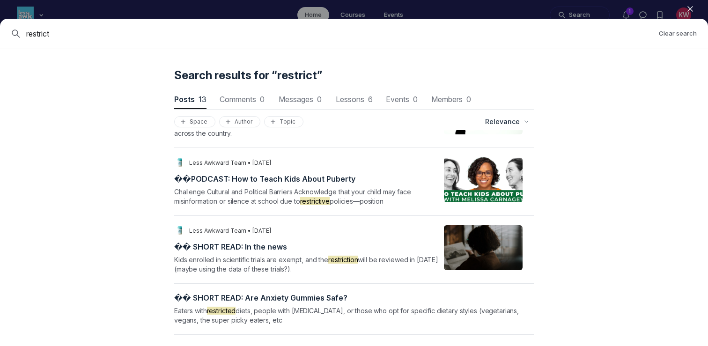
drag, startPoint x: 86, startPoint y: 30, endPoint x: 0, endPoint y: 25, distance: 86.4
click at [0, 25] on div "restrict Clear search" at bounding box center [354, 34] width 708 height 30
type input "k"
type input "skip"
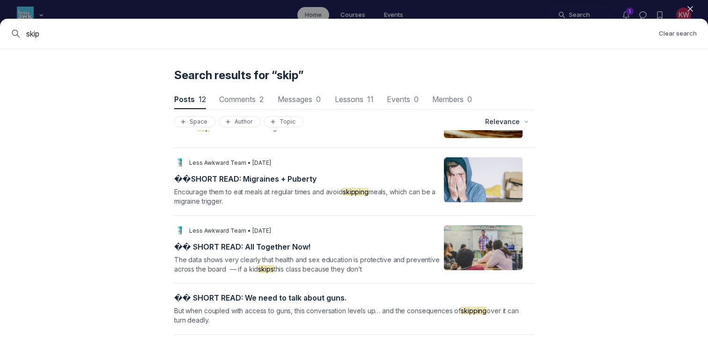
scroll to position [0, 0]
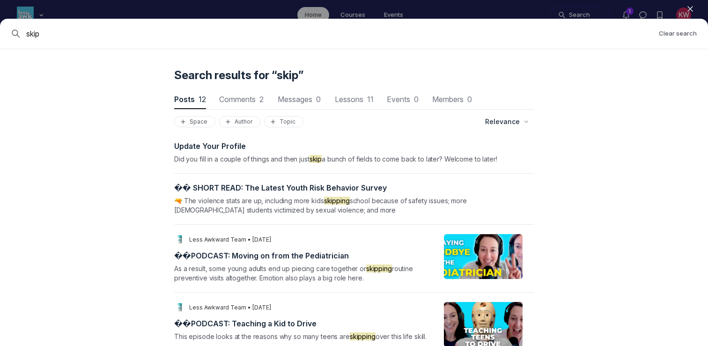
drag, startPoint x: 50, startPoint y: 31, endPoint x: 0, endPoint y: 23, distance: 50.3
click at [0, 23] on div "skip Clear search" at bounding box center [354, 34] width 708 height 30
type input "meal"
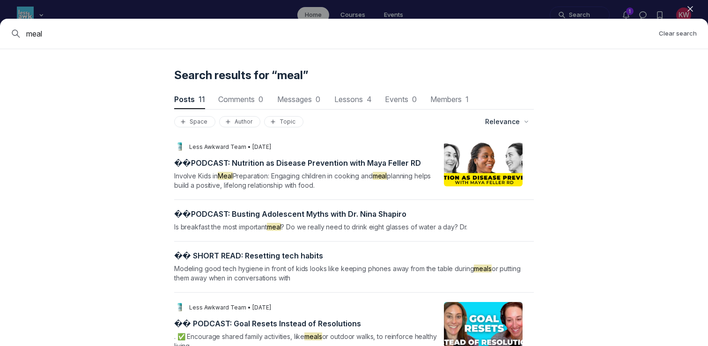
drag, startPoint x: 83, startPoint y: 30, endPoint x: 0, endPoint y: 29, distance: 83.4
click at [0, 29] on div "meal Clear search" at bounding box center [354, 34] width 708 height 30
click at [168, 27] on div "Cancel" at bounding box center [354, 34] width 708 height 30
click at [154, 32] on input at bounding box center [361, 33] width 671 height 11
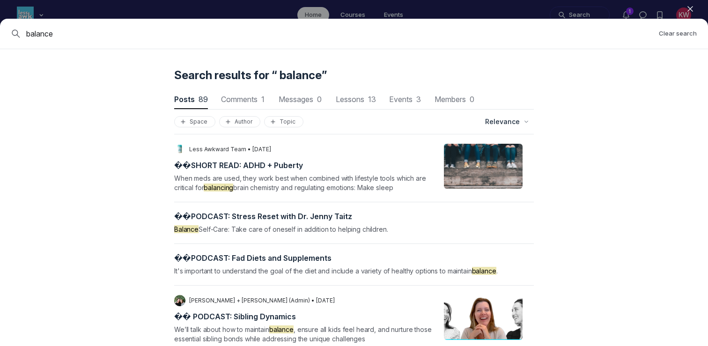
scroll to position [3347, 0]
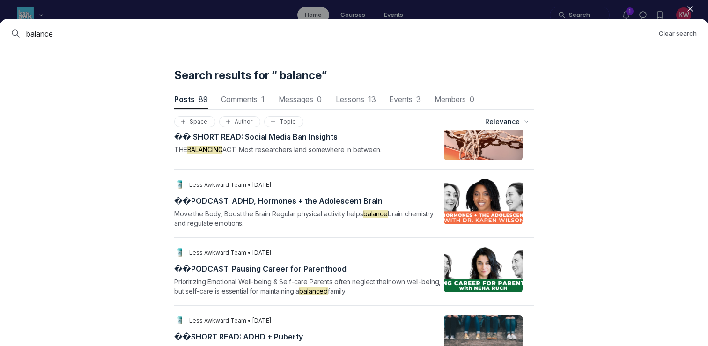
drag, startPoint x: 110, startPoint y: 30, endPoint x: 32, endPoint y: 29, distance: 78.2
click at [32, 29] on input "balance" at bounding box center [338, 33] width 625 height 11
type input "b"
type input "breakfast"
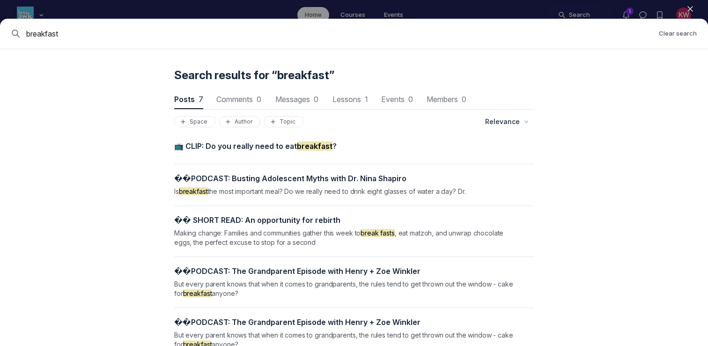
click at [219, 148] on span "📺 CLIP: Do you really need to eat breakfast ?" at bounding box center [255, 145] width 163 height 9
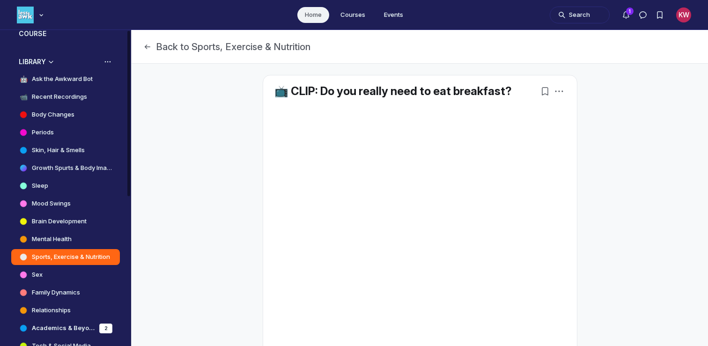
scroll to position [203, 0]
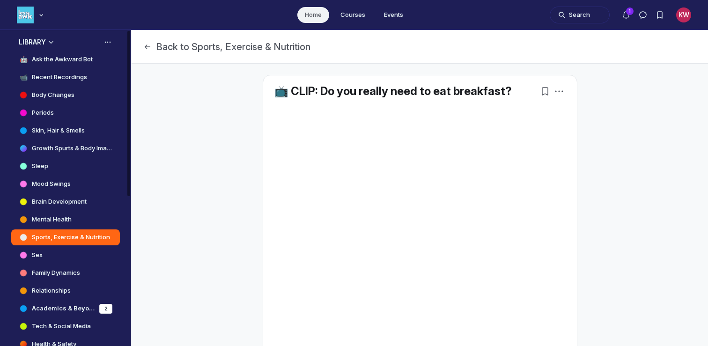
click at [89, 239] on h4 "Sports, Exercise & Nutrition" at bounding box center [71, 237] width 78 height 9
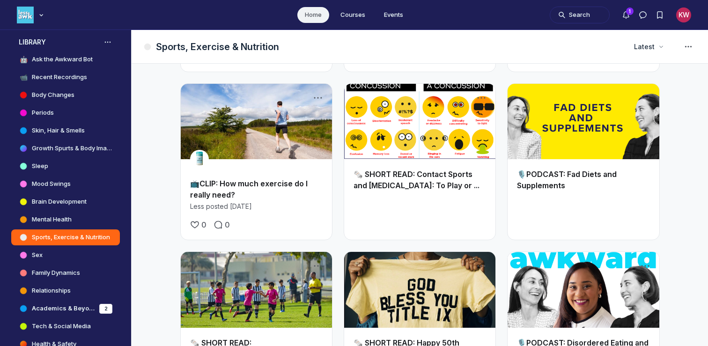
scroll to position [178, 0]
click at [244, 185] on link "📺CLIP: How much exercise do I really need?" at bounding box center [249, 189] width 118 height 21
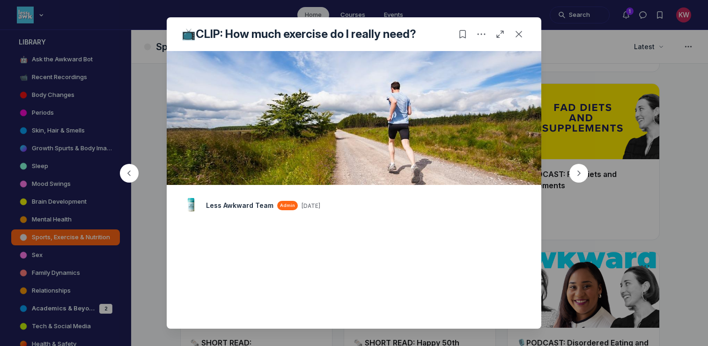
click at [566, 166] on button "button" at bounding box center [579, 173] width 45 height 45
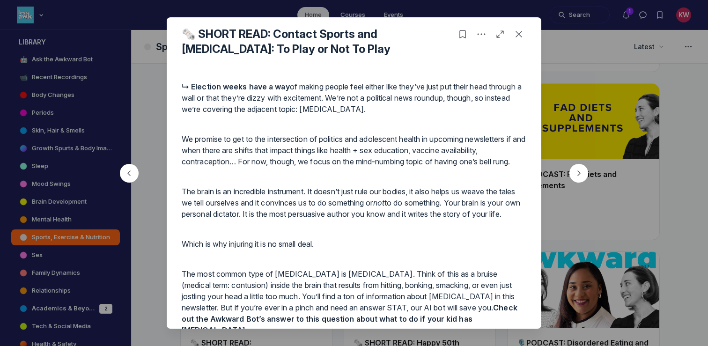
click at [581, 106] on div at bounding box center [354, 173] width 708 height 346
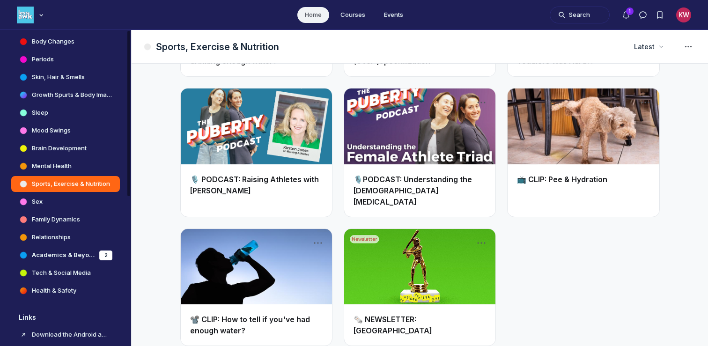
scroll to position [267, 0]
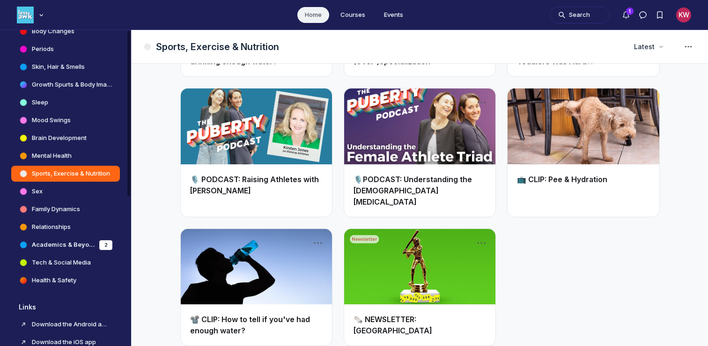
click at [56, 260] on h4 "Tech & Social Media" at bounding box center [61, 262] width 59 height 9
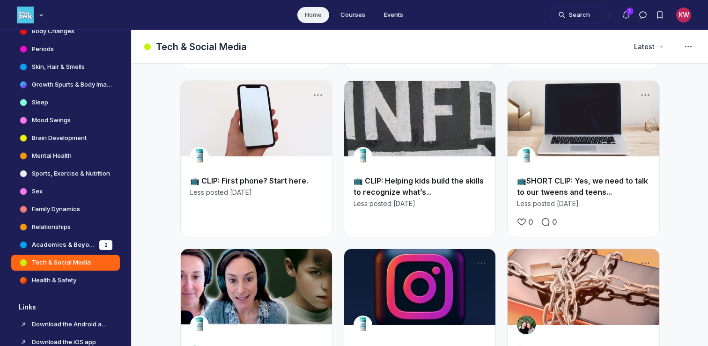
scroll to position [172, 0]
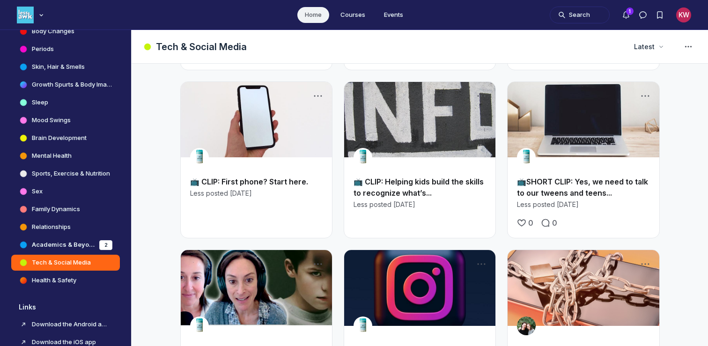
click at [379, 173] on div "📺 CLIP: Helping kids build the skills to recognize what’s... Less posted [DATE]" at bounding box center [419, 193] width 151 height 52
click at [382, 189] on link "📺 CLIP: Helping kids build the skills to recognize what’s..." at bounding box center [419, 187] width 130 height 21
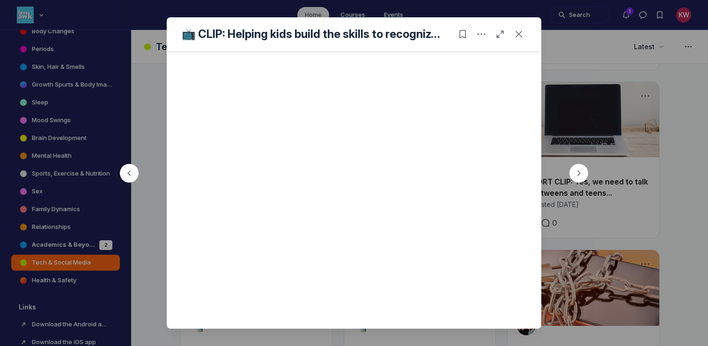
scroll to position [249, 0]
click at [608, 110] on div at bounding box center [354, 173] width 708 height 346
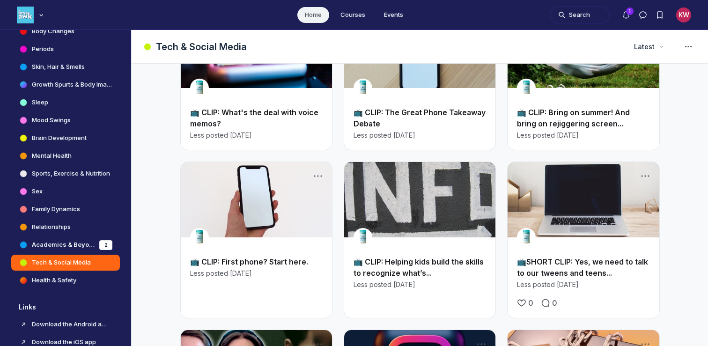
scroll to position [83, 0]
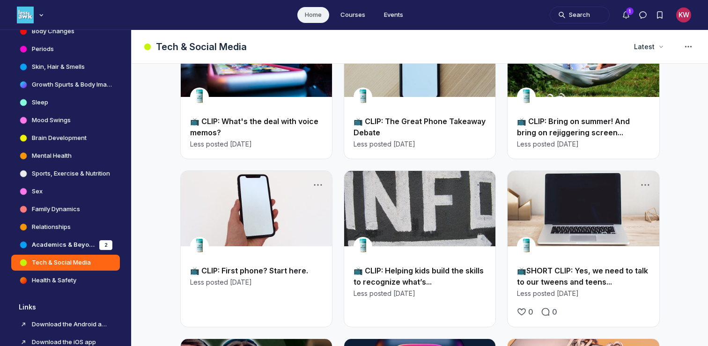
click at [394, 263] on div "📺 CLIP: Helping kids build the skills to recognize what’s... Less posted [DATE]" at bounding box center [419, 282] width 151 height 52
click at [396, 279] on link "📺 CLIP: Helping kids build the skills to recognize what’s..." at bounding box center [419, 276] width 130 height 21
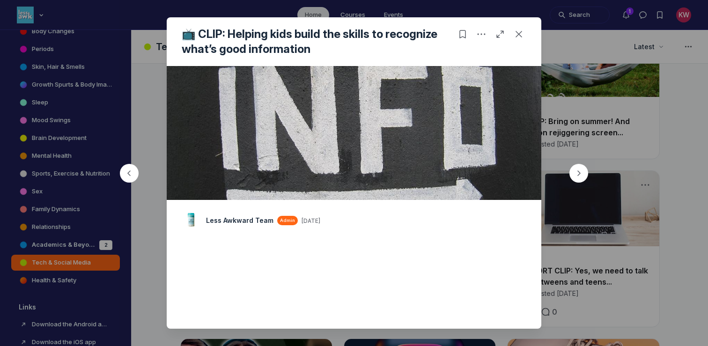
click at [574, 152] on button "button" at bounding box center [579, 173] width 45 height 45
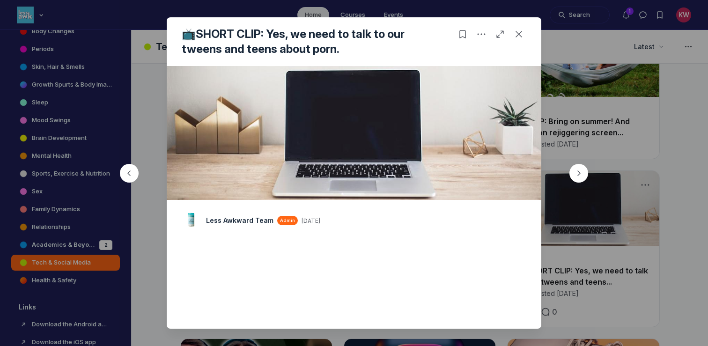
click at [59, 289] on div at bounding box center [354, 173] width 708 height 346
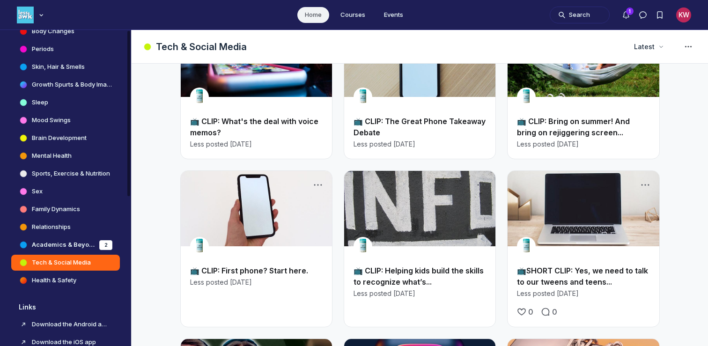
click at [66, 283] on h4 "Health & Safety" at bounding box center [54, 280] width 45 height 9
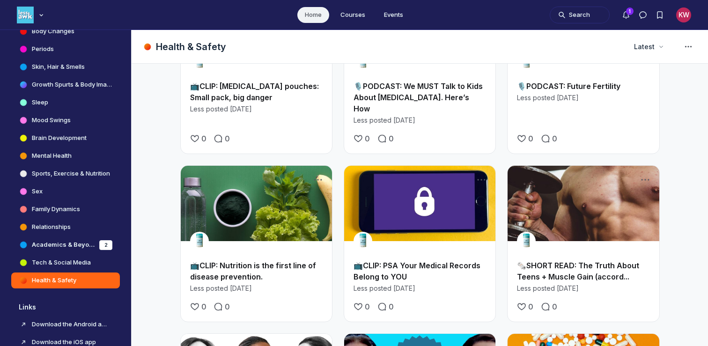
scroll to position [1089, 0]
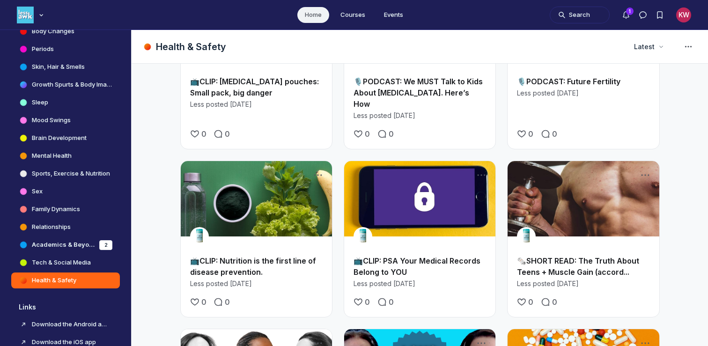
click at [243, 256] on link "📺CLIP: Nutrition is the first line of disease prevention." at bounding box center [253, 266] width 126 height 21
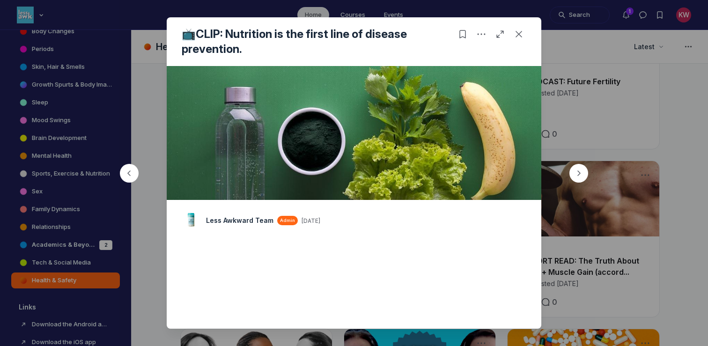
click at [602, 172] on div at bounding box center [354, 173] width 708 height 346
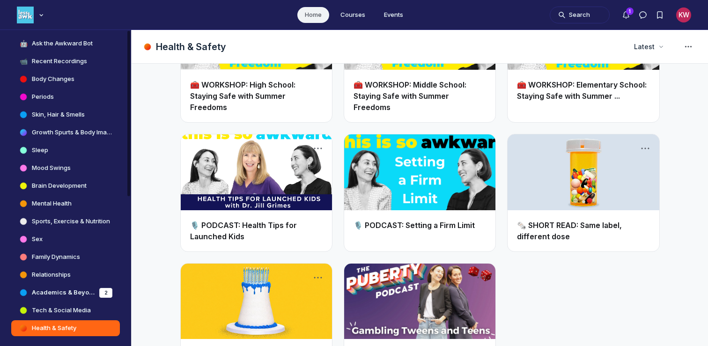
scroll to position [218, 0]
click at [49, 207] on h4 "Mental Health" at bounding box center [52, 204] width 40 height 9
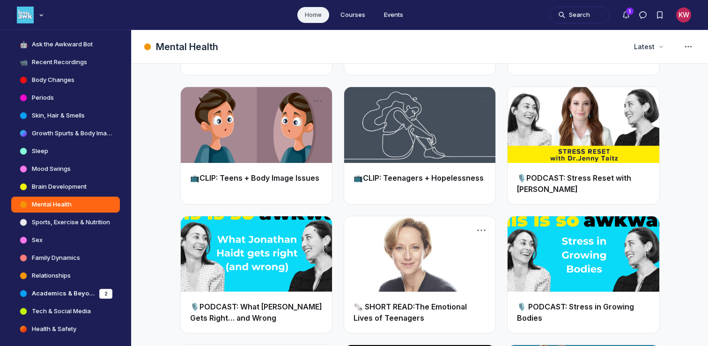
scroll to position [1013, 0]
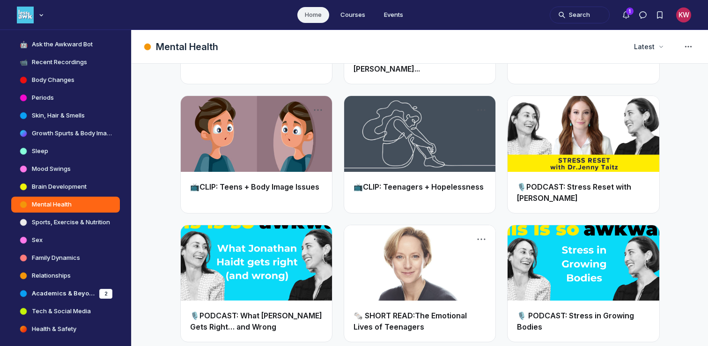
click at [254, 133] on link "Main Content" at bounding box center [256, 134] width 151 height 76
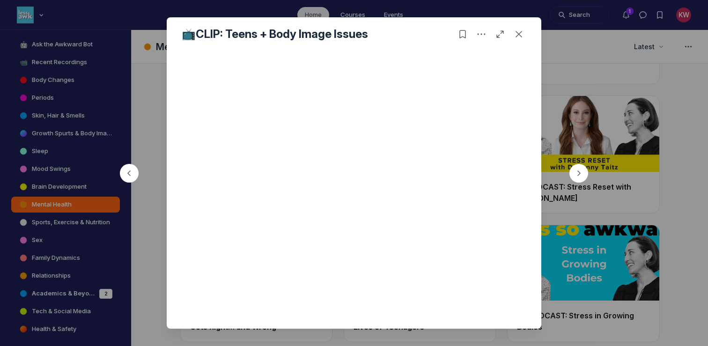
click at [616, 255] on div at bounding box center [354, 173] width 708 height 346
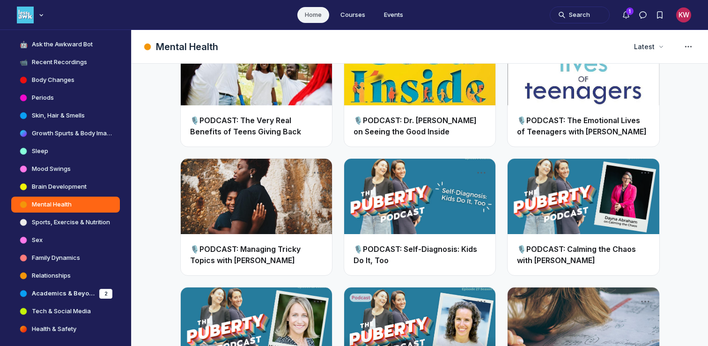
scroll to position [1892, 0]
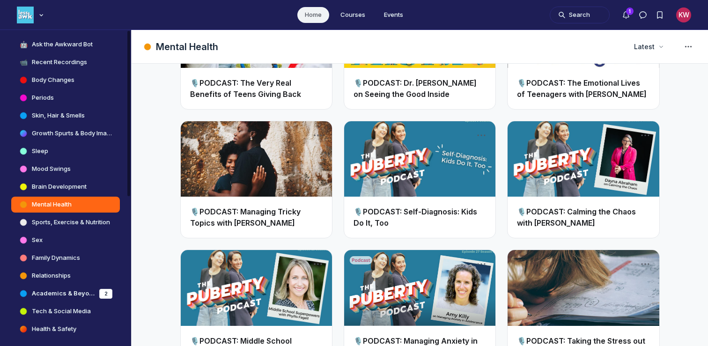
click at [61, 183] on h4 "Brain Development" at bounding box center [59, 186] width 55 height 9
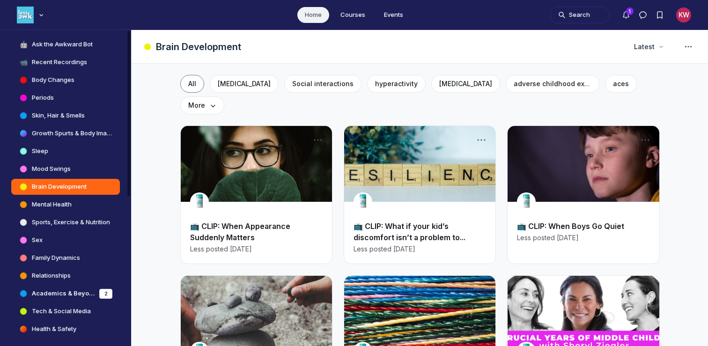
click at [61, 129] on h4 "Growth Spurts & Body Image" at bounding box center [72, 133] width 81 height 9
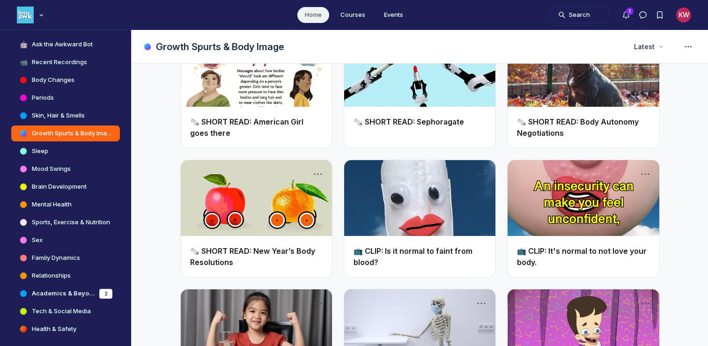
scroll to position [341, 0]
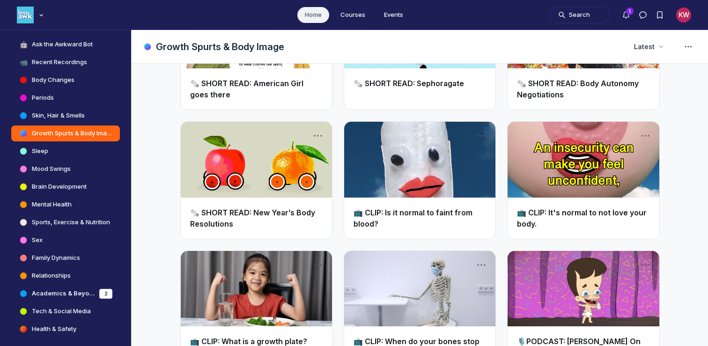
click at [570, 181] on link "Main Content" at bounding box center [583, 160] width 151 height 76
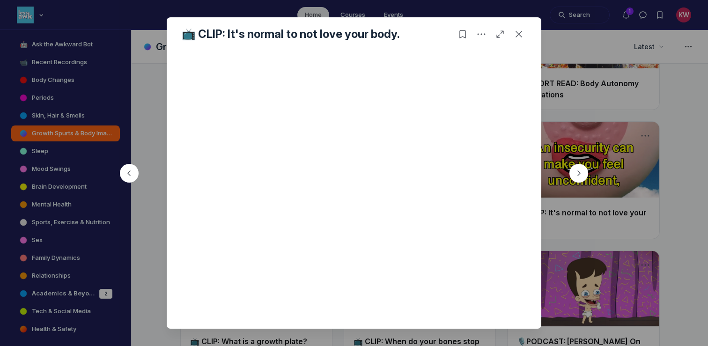
click at [559, 221] on div at bounding box center [354, 173] width 708 height 346
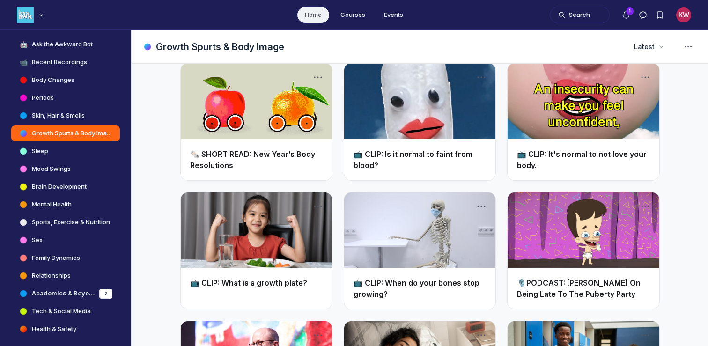
scroll to position [400, 0]
click at [268, 227] on link "Main Content" at bounding box center [256, 230] width 151 height 76
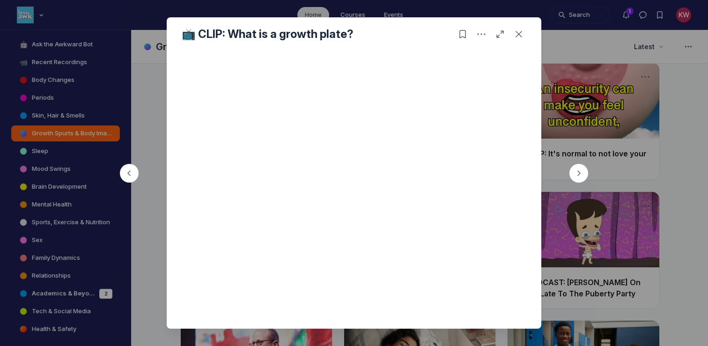
click at [642, 218] on div at bounding box center [354, 173] width 708 height 346
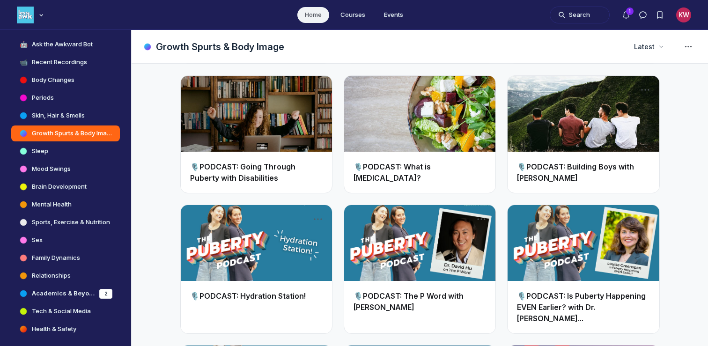
scroll to position [1431, 0]
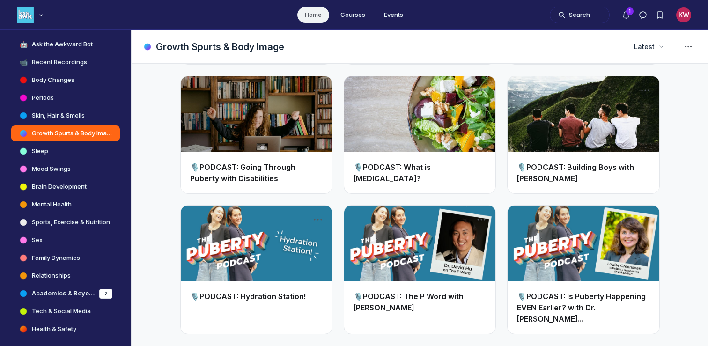
click at [416, 152] on div "🎙️PODCAST: What is [MEDICAL_DATA]?" at bounding box center [419, 172] width 151 height 41
click at [420, 117] on link "Main Content" at bounding box center [419, 114] width 151 height 76
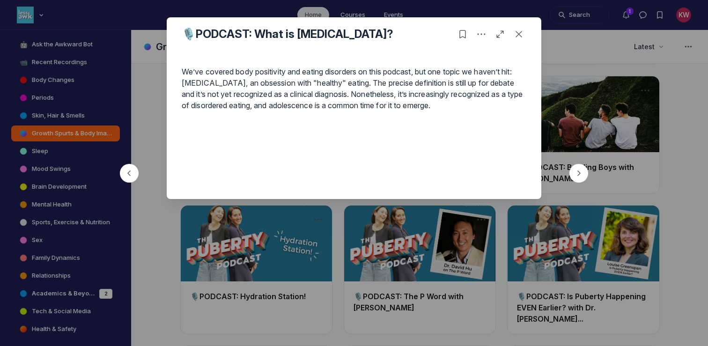
click at [567, 101] on div at bounding box center [354, 173] width 708 height 346
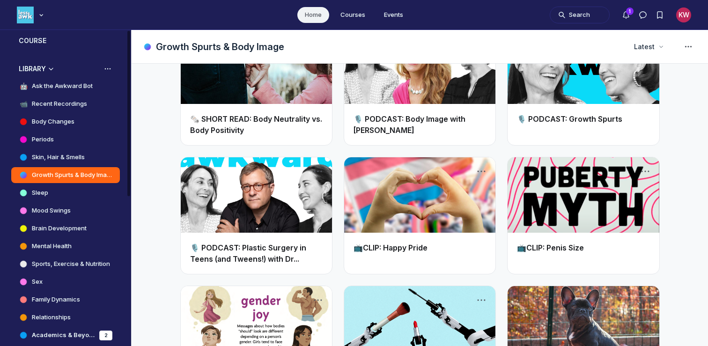
scroll to position [172, 0]
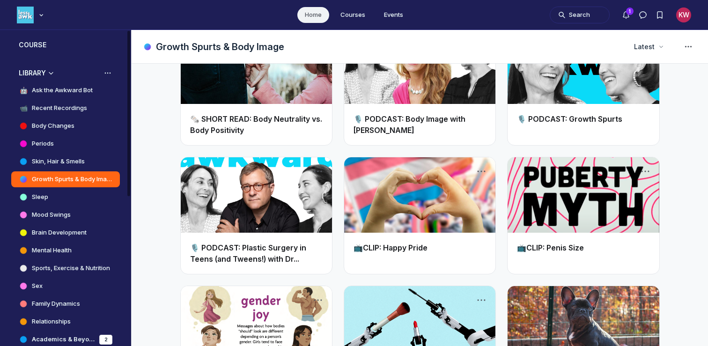
click at [45, 125] on h4 "Body Changes" at bounding box center [53, 125] width 43 height 9
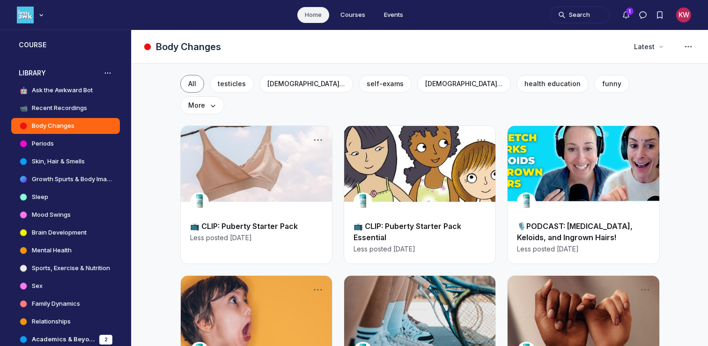
scroll to position [2609, 1794]
click at [53, 286] on link "Sex" at bounding box center [65, 286] width 109 height 16
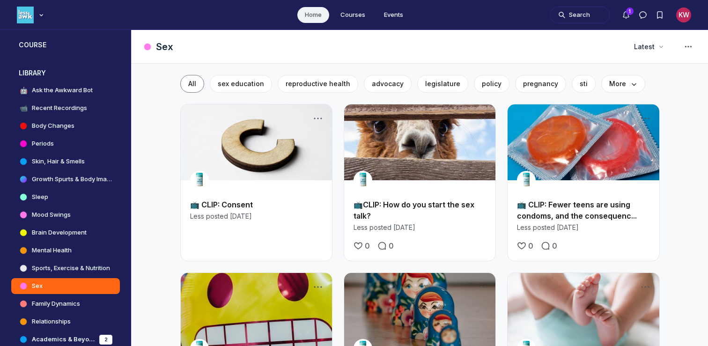
click at [602, 162] on link "Main Content" at bounding box center [583, 142] width 151 height 76
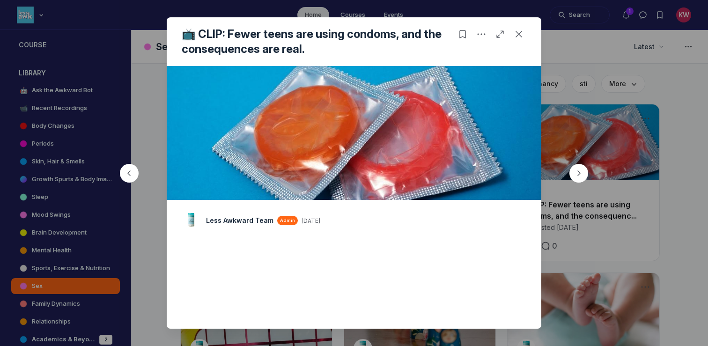
click at [614, 182] on div at bounding box center [354, 173] width 708 height 346
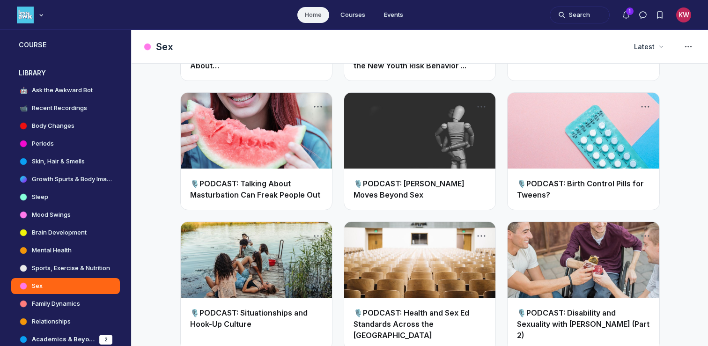
scroll to position [2369, 0]
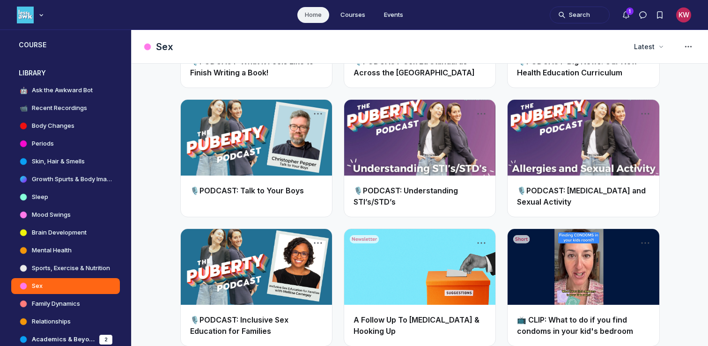
click at [573, 252] on link "Main Content" at bounding box center [583, 267] width 151 height 76
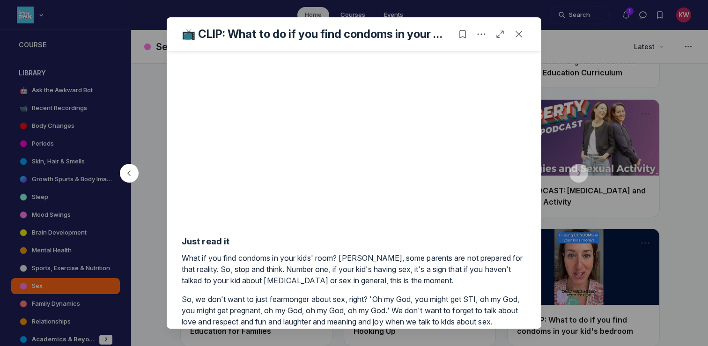
scroll to position [93, 0]
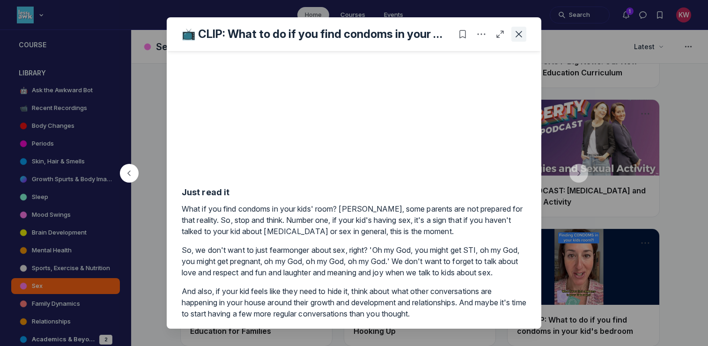
click at [519, 32] on icon "Close post" at bounding box center [518, 34] width 9 height 9
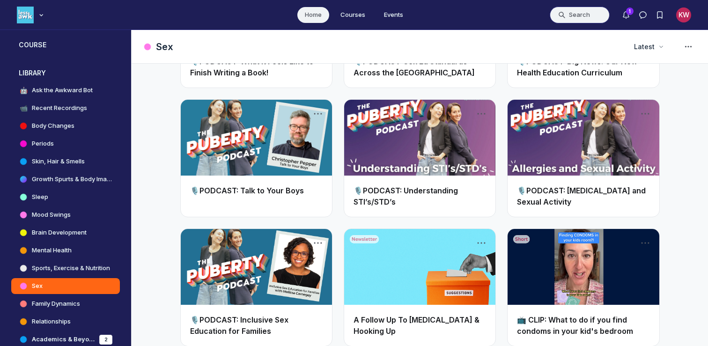
click at [573, 22] on button "Search" at bounding box center [580, 15] width 60 height 17
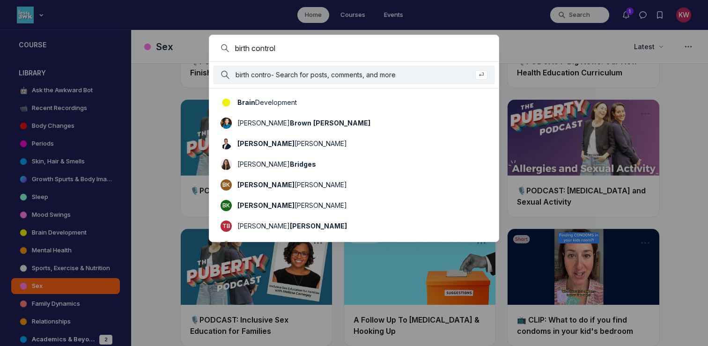
type input "birth control"
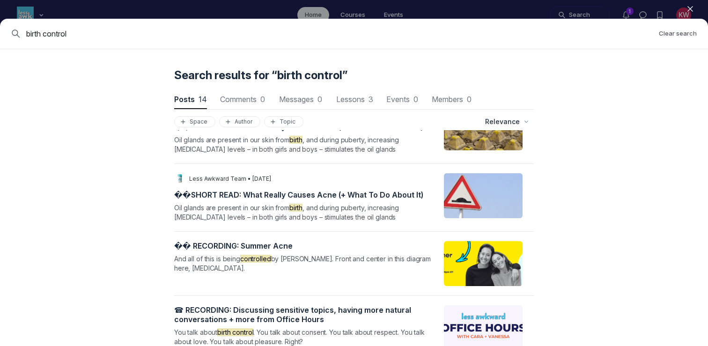
scroll to position [623, 0]
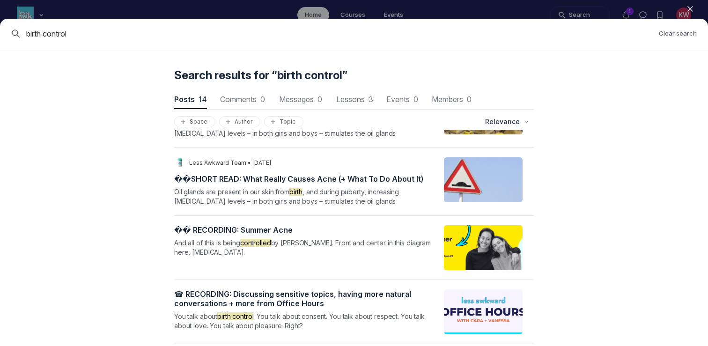
drag, startPoint x: 72, startPoint y: 30, endPoint x: 0, endPoint y: 19, distance: 72.6
click at [0, 19] on div "birth control Clear search" at bounding box center [354, 34] width 708 height 30
type input "pill"
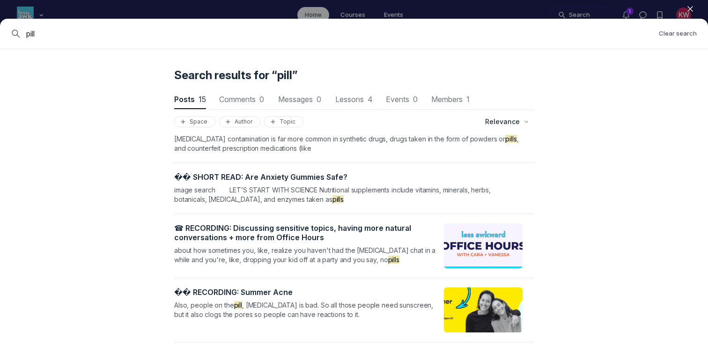
scroll to position [640, 0]
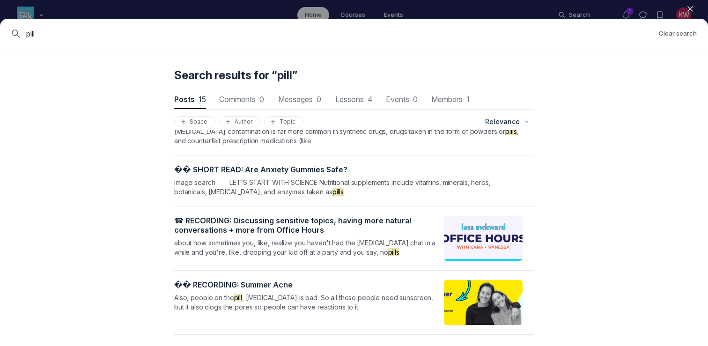
drag, startPoint x: 67, startPoint y: 35, endPoint x: 0, endPoint y: 35, distance: 67.5
click at [0, 35] on div "pill Clear search" at bounding box center [354, 34] width 708 height 30
type input "iud"
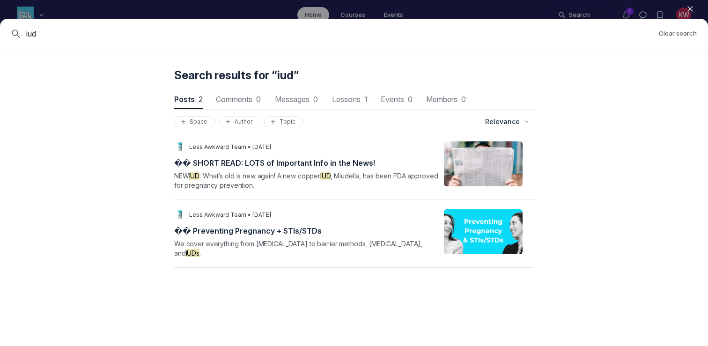
click at [694, 10] on icon "button" at bounding box center [690, 8] width 9 height 9
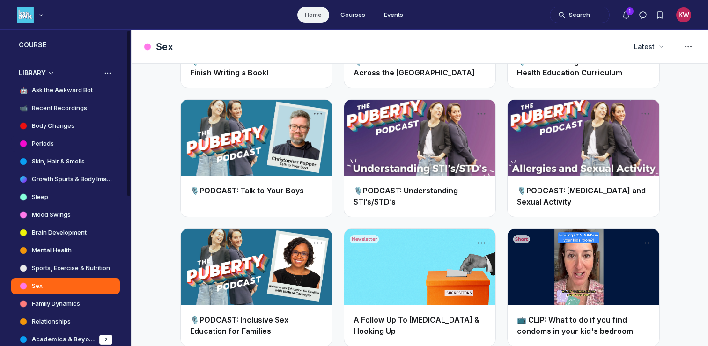
click at [48, 145] on h4 "Periods" at bounding box center [43, 143] width 22 height 9
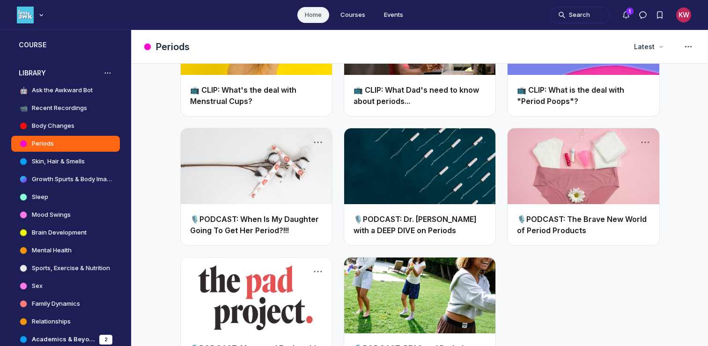
scroll to position [678, 0]
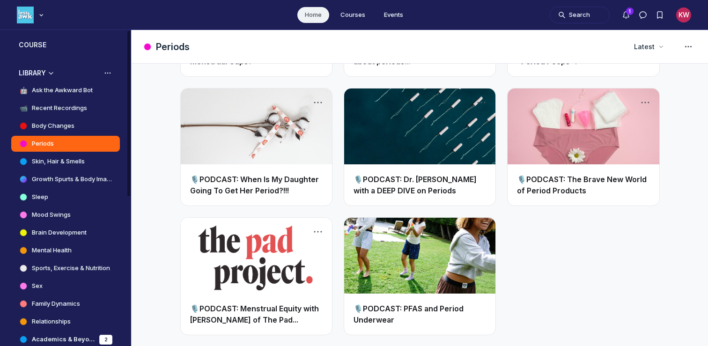
click at [44, 290] on link "Sex" at bounding box center [65, 286] width 109 height 16
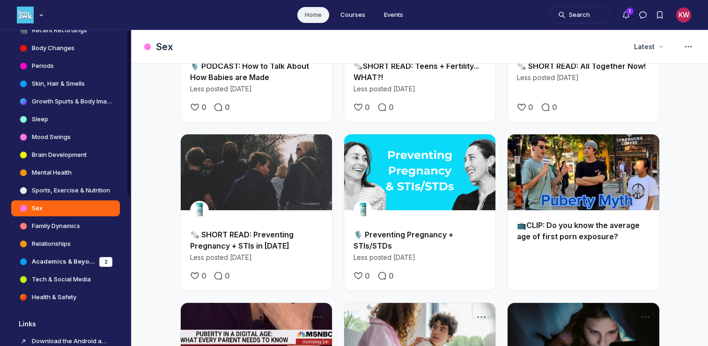
scroll to position [258, 0]
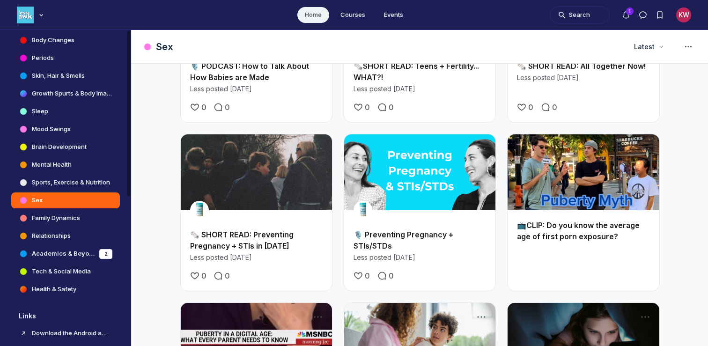
click at [52, 232] on h4 "Relationships" at bounding box center [51, 235] width 39 height 9
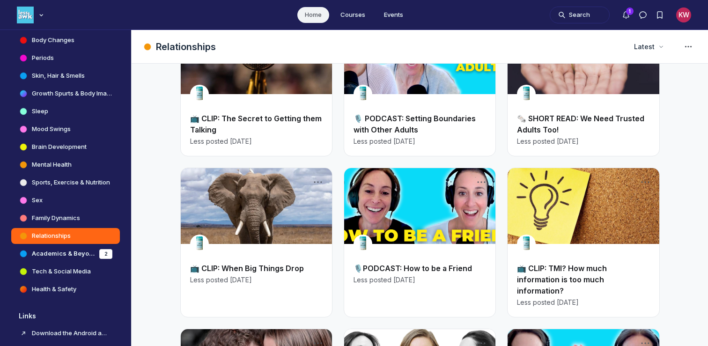
scroll to position [279, 0]
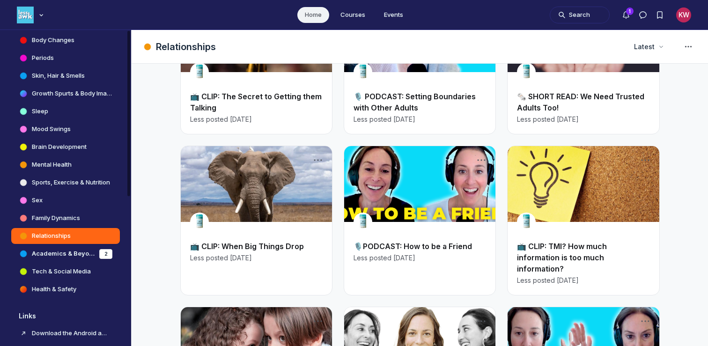
click at [70, 296] on link "Health & Safety" at bounding box center [65, 290] width 109 height 16
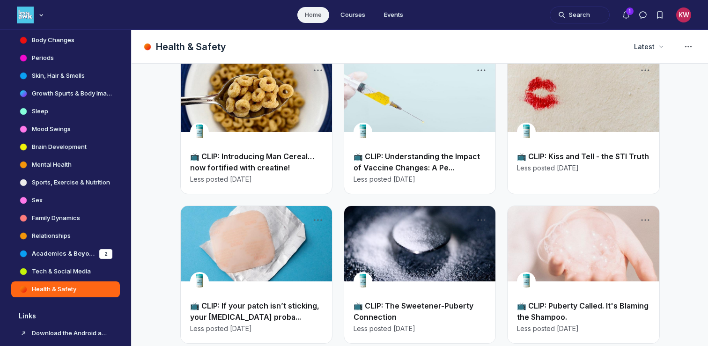
scroll to position [49, 0]
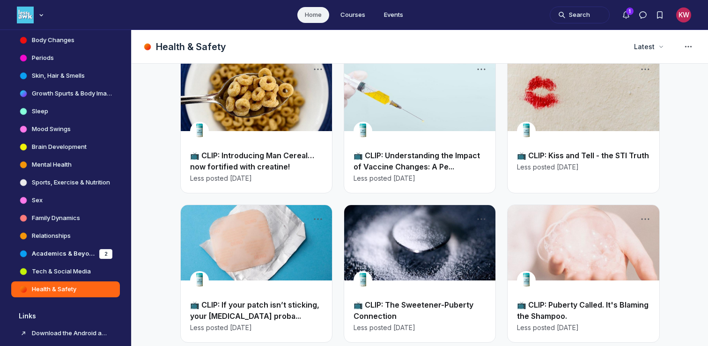
click at [606, 111] on link "Main Content" at bounding box center [583, 93] width 151 height 76
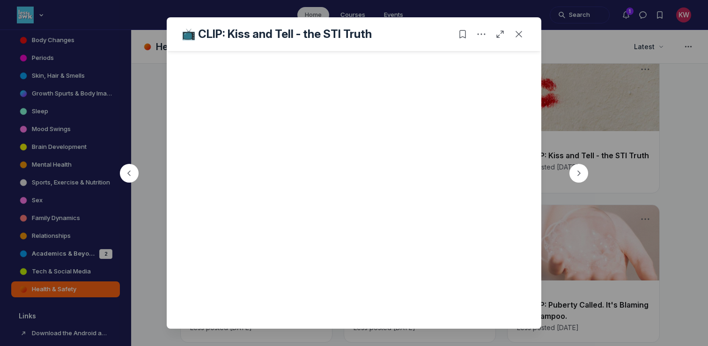
scroll to position [242, 0]
click at [518, 42] on div "📺 CLIP: Kiss and Tell - the STI Truth" at bounding box center [354, 34] width 375 height 34
click at [518, 39] on button "Close post" at bounding box center [519, 34] width 15 height 15
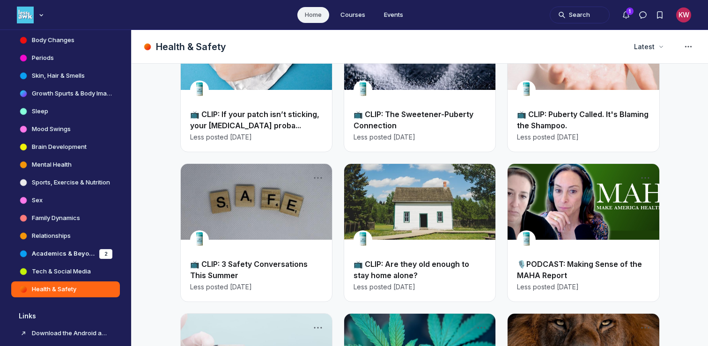
scroll to position [223, 0]
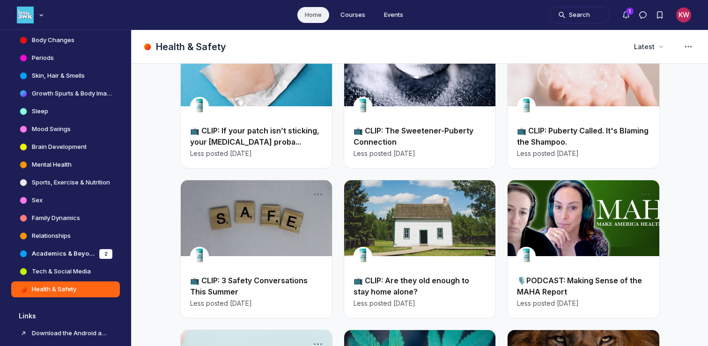
click at [235, 126] on link "📺 CLIP: If your patch isn’t sticking, your [MEDICAL_DATA] proba..." at bounding box center [254, 136] width 129 height 21
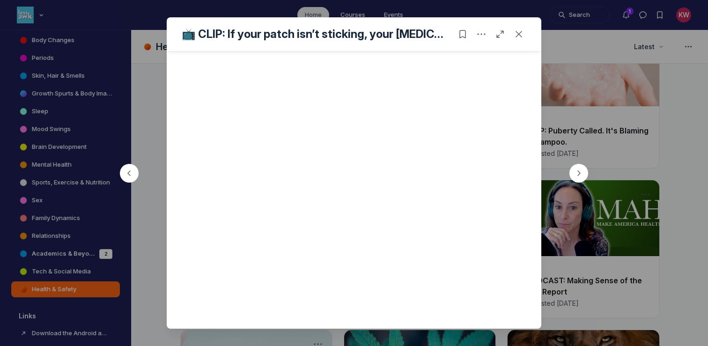
scroll to position [249, 0]
click at [518, 34] on icon "Close post" at bounding box center [518, 34] width 9 height 9
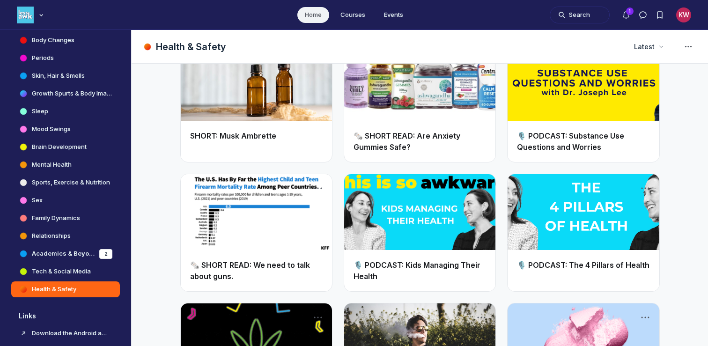
scroll to position [2339, 0]
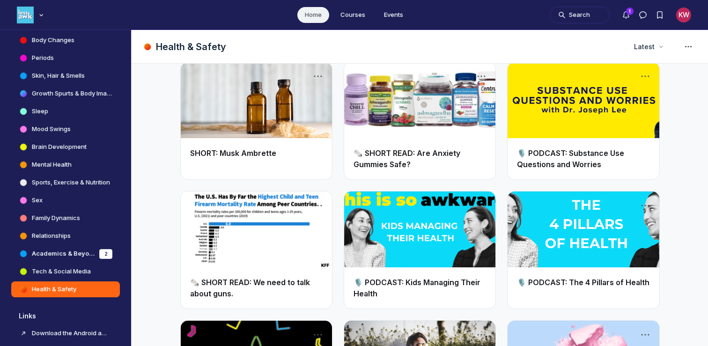
click at [249, 149] on link "SHORT: Musk Ambrette" at bounding box center [233, 153] width 86 height 9
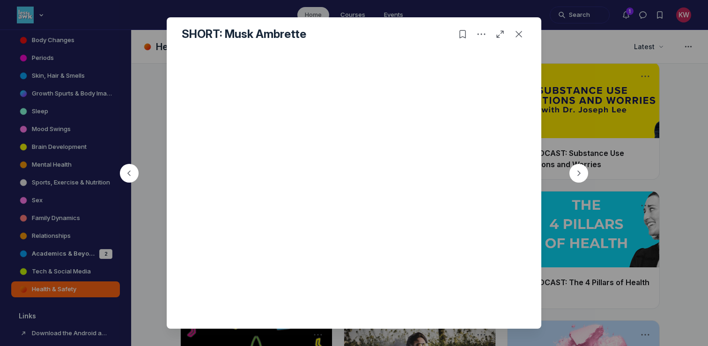
scroll to position [90, 0]
click at [522, 35] on icon "Close post" at bounding box center [518, 34] width 9 height 9
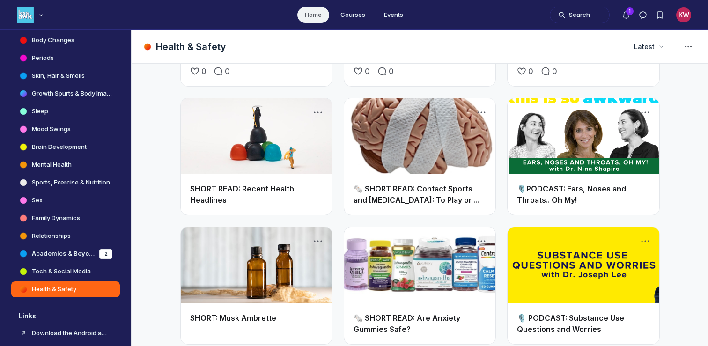
scroll to position [2170, 0]
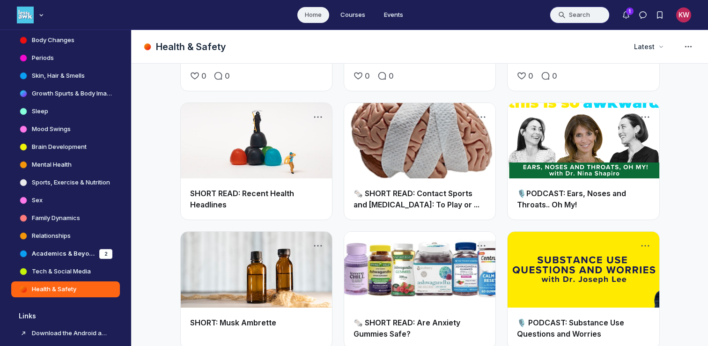
click at [584, 19] on button "Search" at bounding box center [580, 15] width 60 height 17
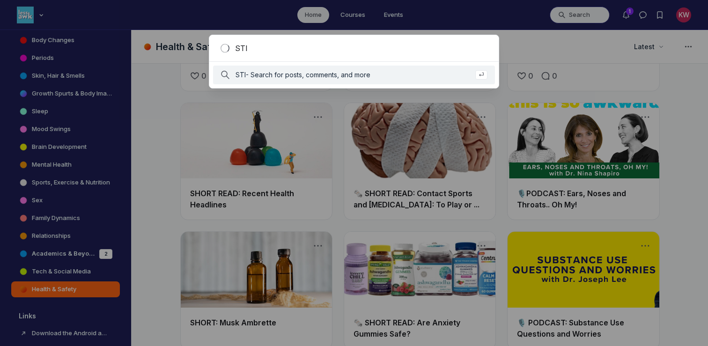
type input "STI"
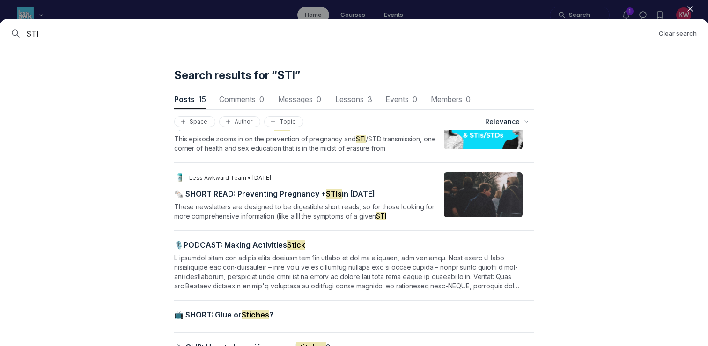
scroll to position [0, 0]
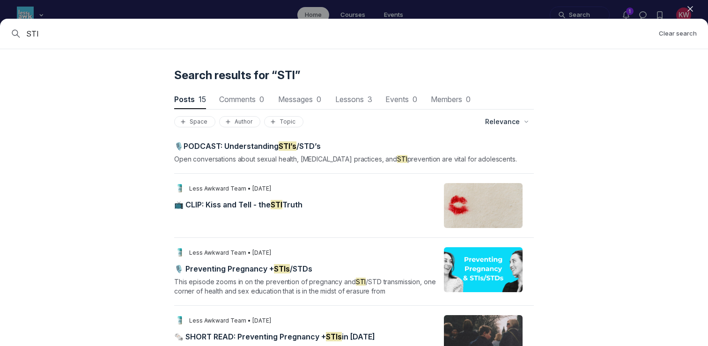
click at [232, 209] on span "📺 CLIP: Kiss and Tell - the STI Truth" at bounding box center [238, 204] width 128 height 9
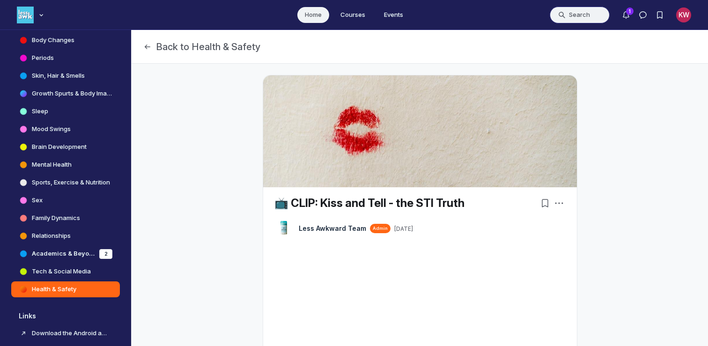
click at [584, 13] on button "Search" at bounding box center [580, 15] width 60 height 17
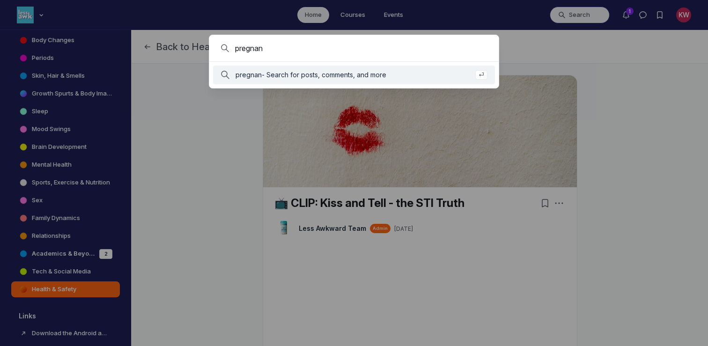
type input "pregnan"
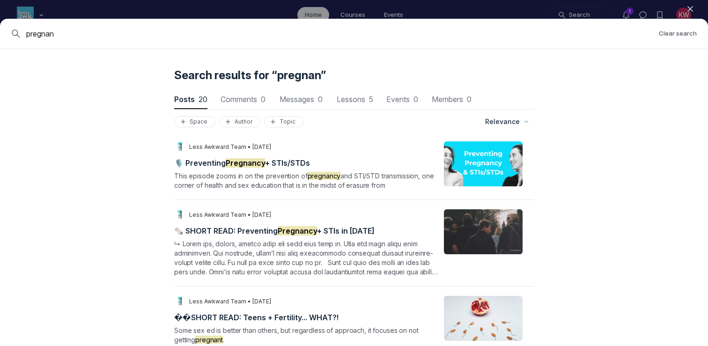
click at [350, 31] on input "pregnan" at bounding box center [338, 33] width 625 height 11
drag, startPoint x: 101, startPoint y: 39, endPoint x: 0, endPoint y: 32, distance: 101.4
click at [0, 32] on div "pregnan Clear search" at bounding box center [354, 34] width 708 height 30
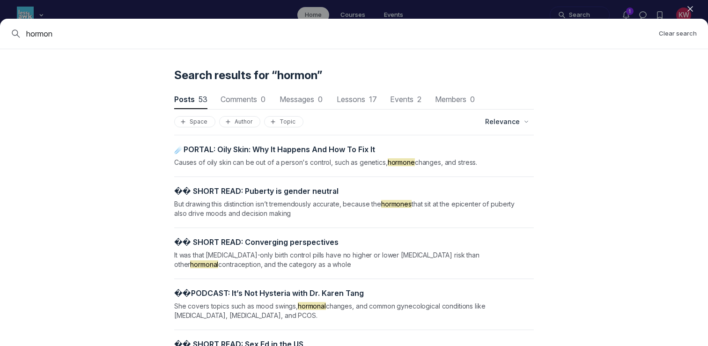
scroll to position [2609, 1794]
click at [472, 30] on input "hormon" at bounding box center [338, 33] width 625 height 11
drag, startPoint x: 137, startPoint y: 37, endPoint x: 0, endPoint y: 33, distance: 137.3
click at [0, 33] on div "hormon Clear search" at bounding box center [354, 34] width 708 height 30
type input "[MEDICAL_DATA]"
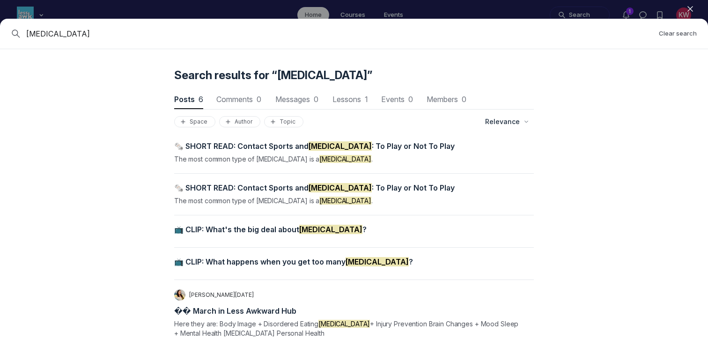
scroll to position [41, 0]
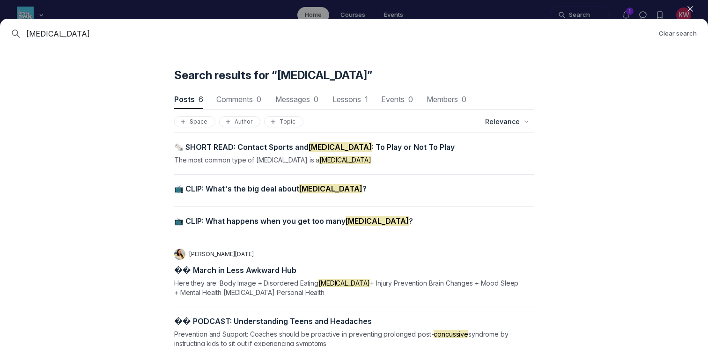
click at [239, 192] on span "📺 CLIP: What's the big deal about [MEDICAL_DATA] ?" at bounding box center [270, 188] width 193 height 9
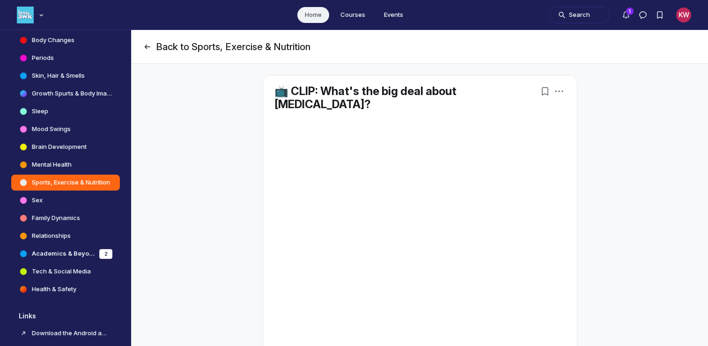
click at [165, 47] on button "Back to Sports, Exercise & Nutrition" at bounding box center [227, 46] width 168 height 13
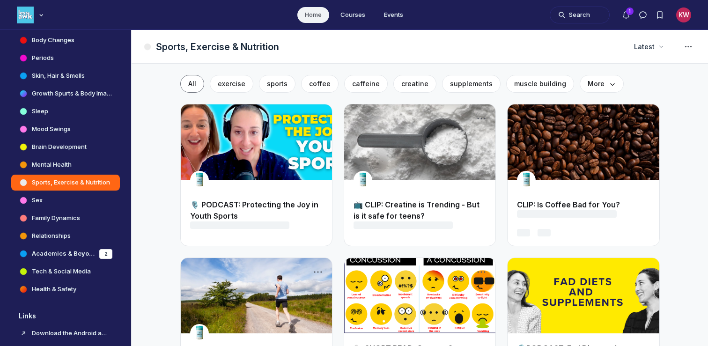
scroll to position [34, 0]
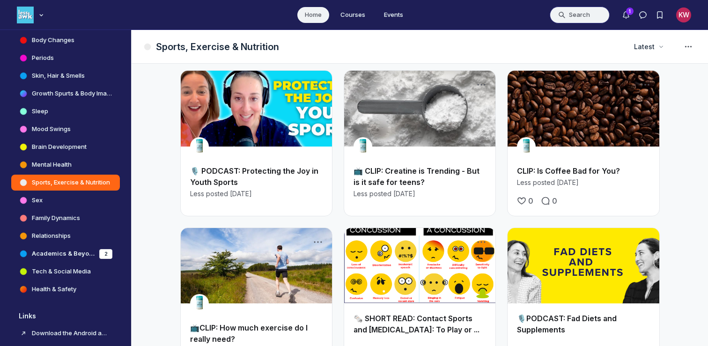
click at [587, 16] on button "Search" at bounding box center [580, 15] width 60 height 17
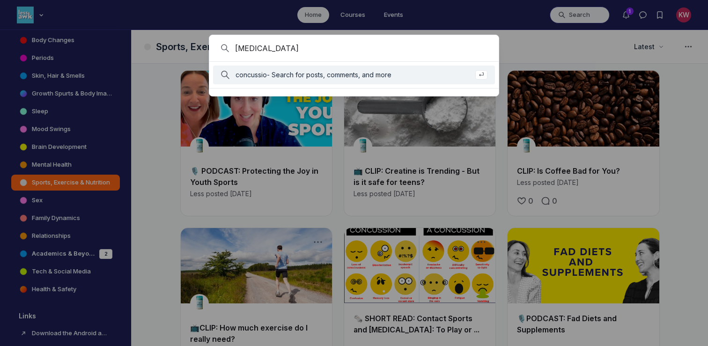
type input "[MEDICAL_DATA]"
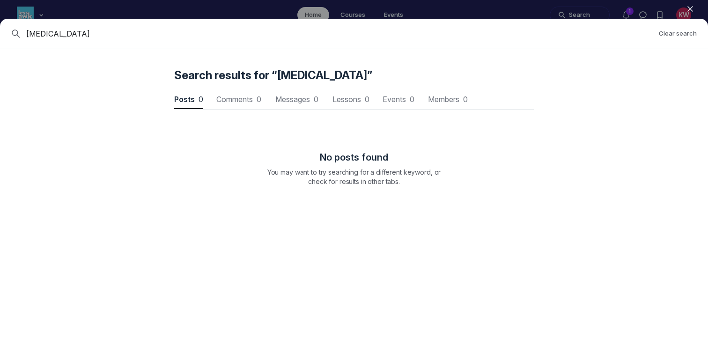
scroll to position [1268, 2823]
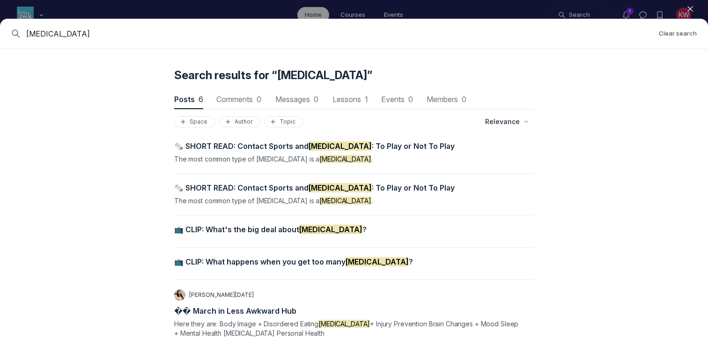
click at [240, 265] on span "📺 CLIP: What happens when you get too many [MEDICAL_DATA] ?" at bounding box center [293, 261] width 239 height 9
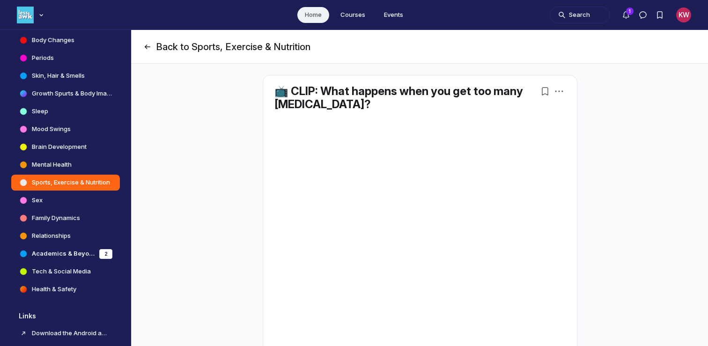
click at [149, 48] on icon "Page Header" at bounding box center [147, 46] width 9 height 9
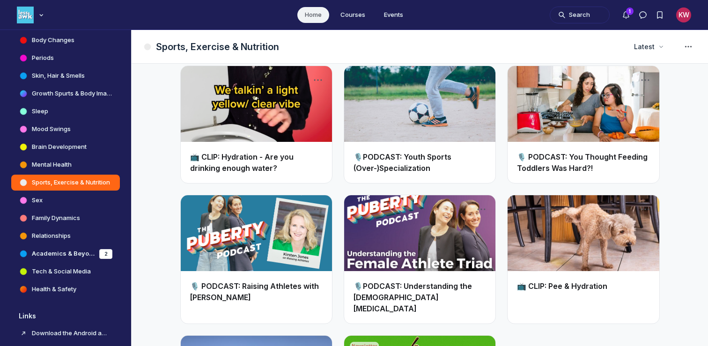
scroll to position [858, 0]
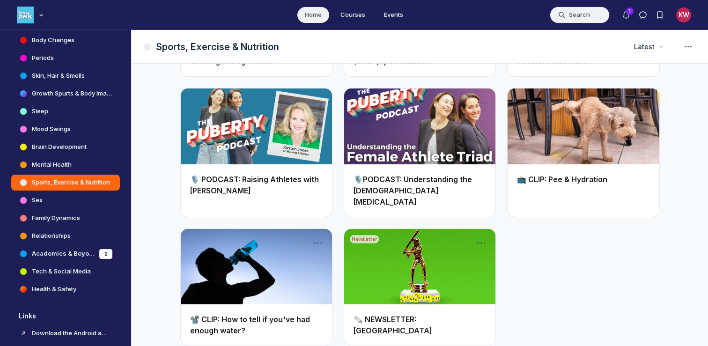
click at [576, 20] on button "Search" at bounding box center [580, 15] width 60 height 17
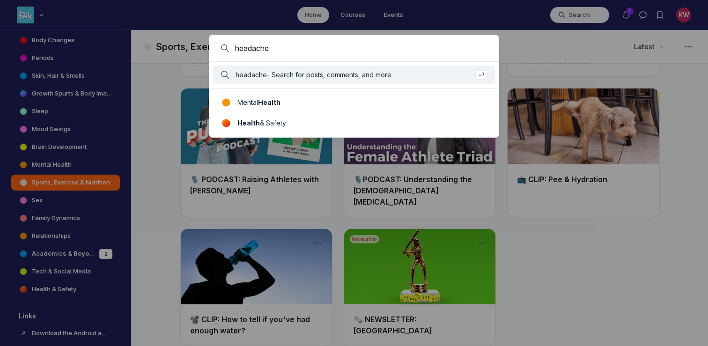
type input "headache"
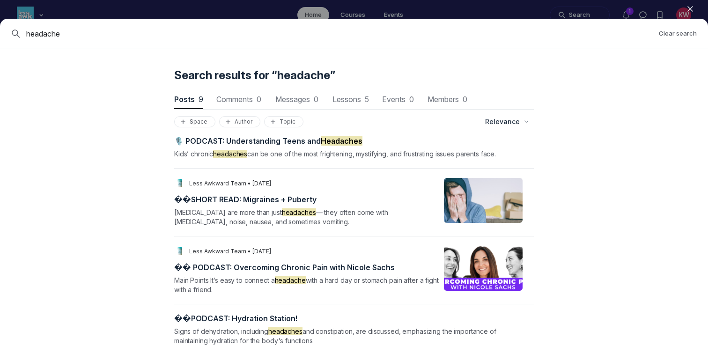
scroll to position [0, 0]
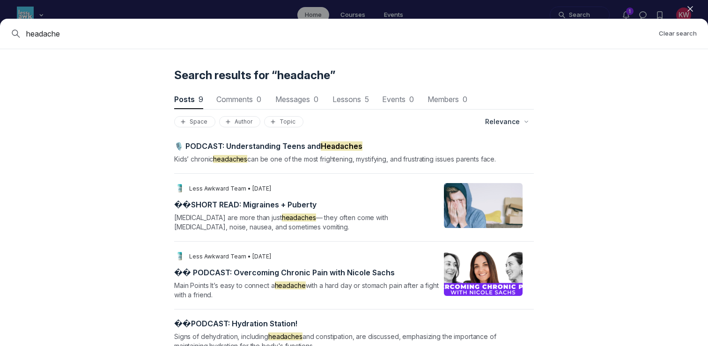
click at [0, 17] on div at bounding box center [354, 173] width 708 height 346
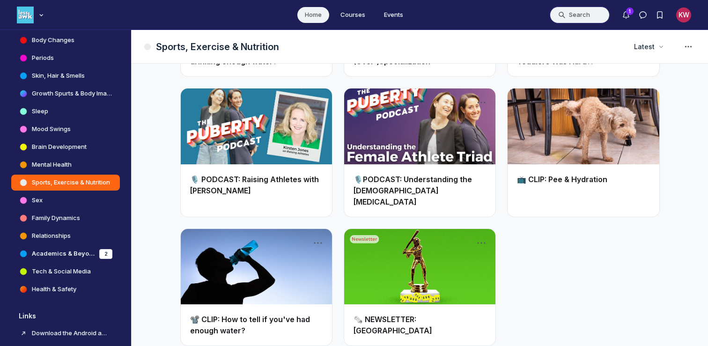
click at [589, 16] on button "Search" at bounding box center [580, 15] width 60 height 17
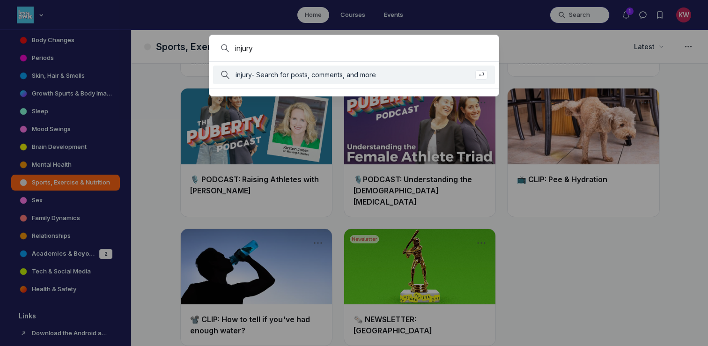
type input "injury"
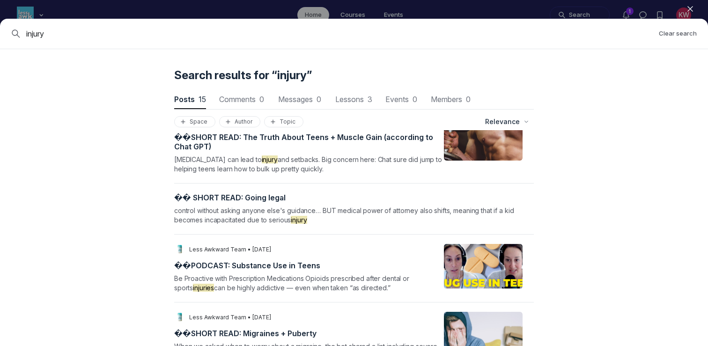
scroll to position [640, 0]
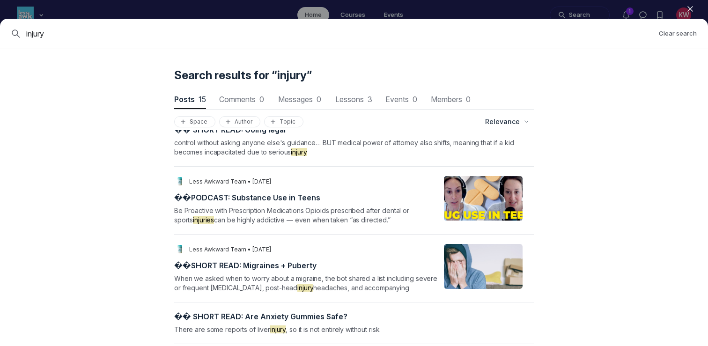
click at [80, 42] on div "injury Clear search" at bounding box center [354, 34] width 708 height 30
drag, startPoint x: 79, startPoint y: 33, endPoint x: 0, endPoint y: 33, distance: 79.2
click at [0, 33] on div "injury Clear search" at bounding box center [354, 34] width 708 height 30
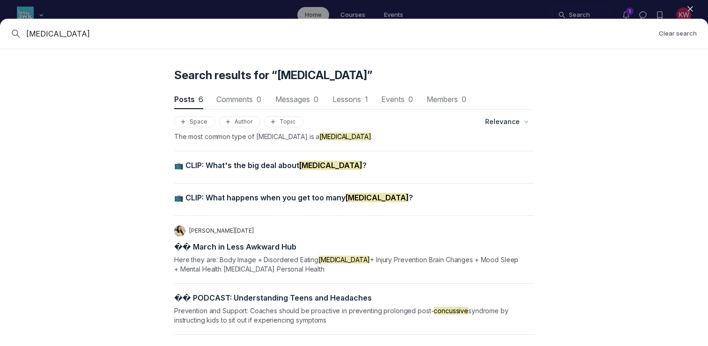
scroll to position [2609, 1794]
click at [307, 41] on div "[MEDICAL_DATA] Clear search" at bounding box center [354, 34] width 708 height 30
click at [208, 42] on div "[MEDICAL_DATA] Clear search" at bounding box center [354, 34] width 708 height 30
drag, startPoint x: 86, startPoint y: 37, endPoint x: 0, endPoint y: 33, distance: 86.3
click at [0, 33] on div "[MEDICAL_DATA] Clear search" at bounding box center [354, 34] width 708 height 30
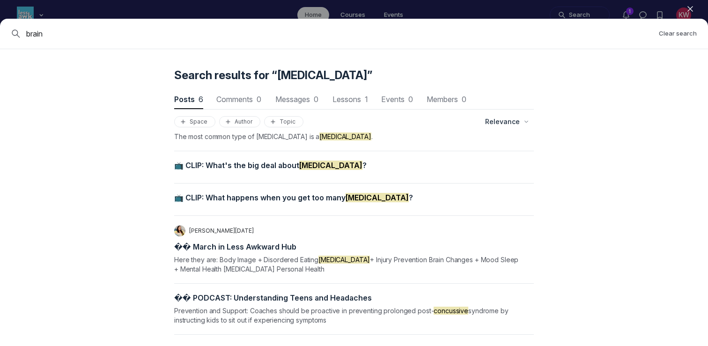
type input "brain"
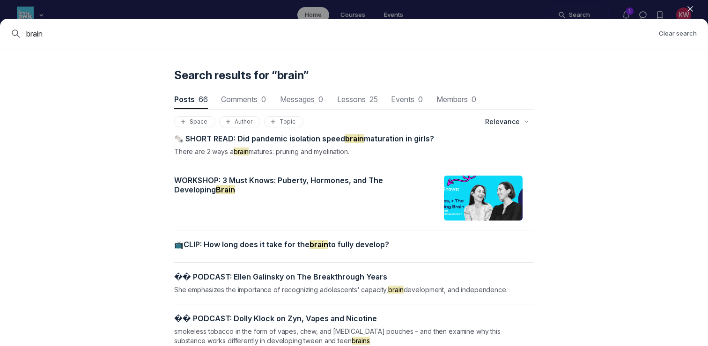
scroll to position [178, 0]
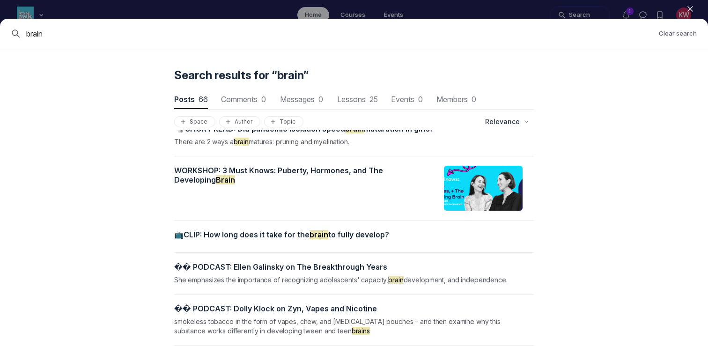
click at [230, 230] on span "📺CLIP: How long does it take for the brain to fully develop?" at bounding box center [281, 234] width 215 height 9
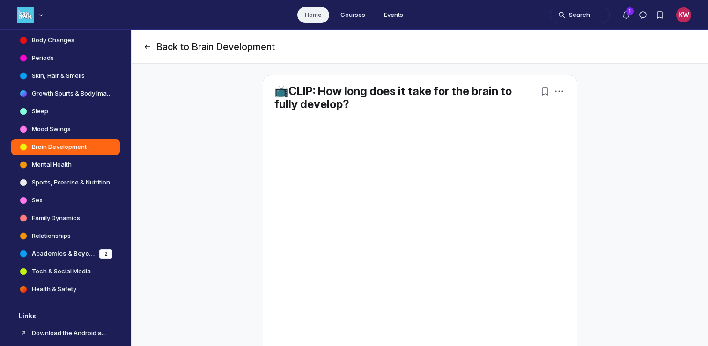
click at [158, 46] on button "Back to Brain Development" at bounding box center [209, 46] width 132 height 13
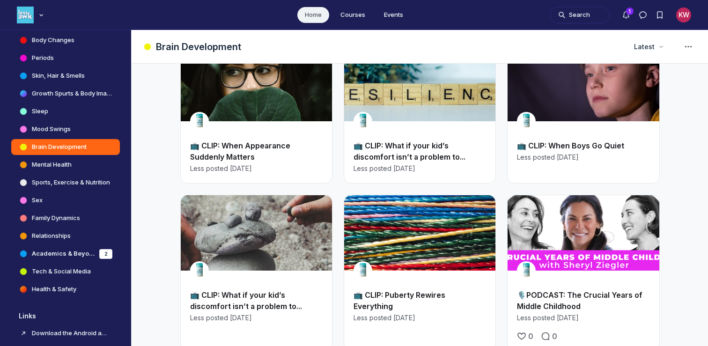
scroll to position [98, 0]
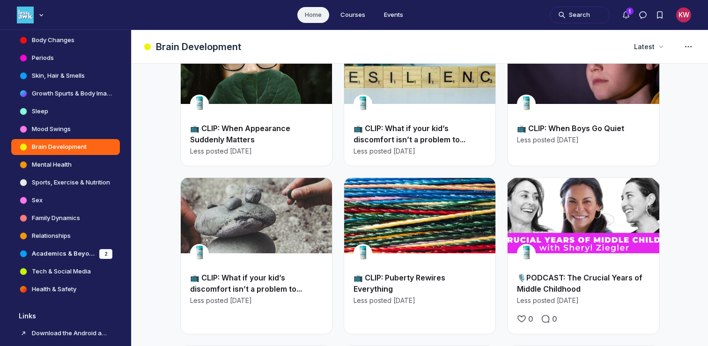
click at [420, 194] on link "Main Content" at bounding box center [419, 216] width 151 height 76
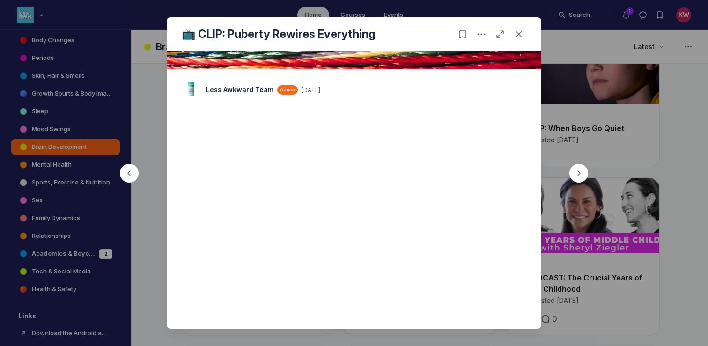
scroll to position [128, 0]
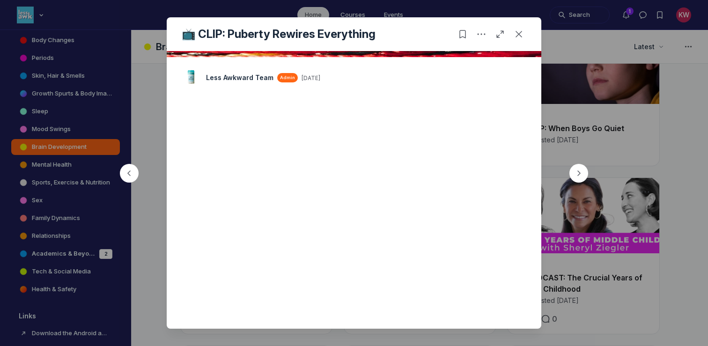
click at [591, 42] on div at bounding box center [354, 173] width 708 height 346
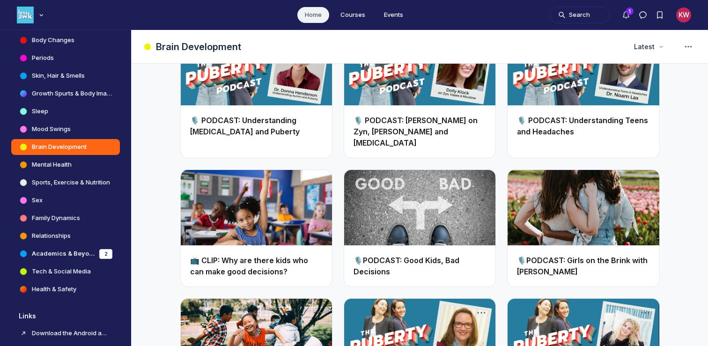
scroll to position [1038, 0]
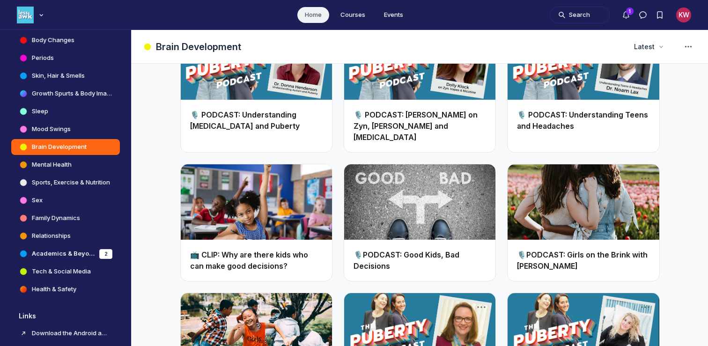
click at [272, 250] on link "📺 CLIP: Why are there kids who can make good decisions?" at bounding box center [249, 260] width 118 height 21
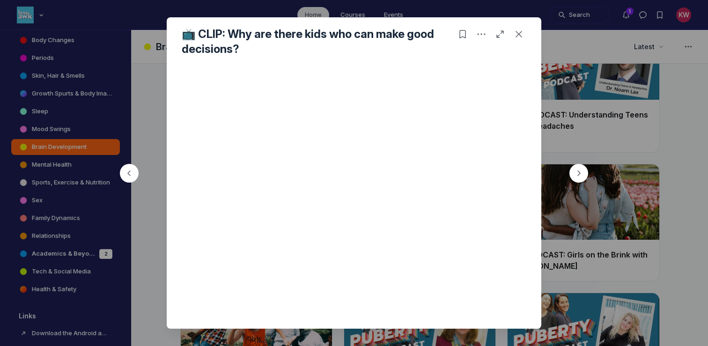
click at [607, 209] on div at bounding box center [354, 173] width 708 height 346
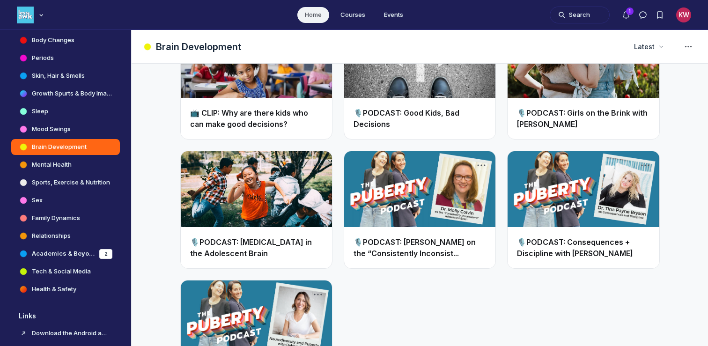
scroll to position [1187, 0]
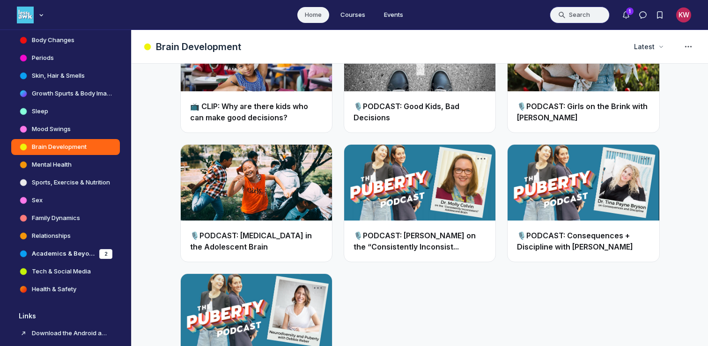
click at [584, 12] on button "Search" at bounding box center [580, 15] width 60 height 17
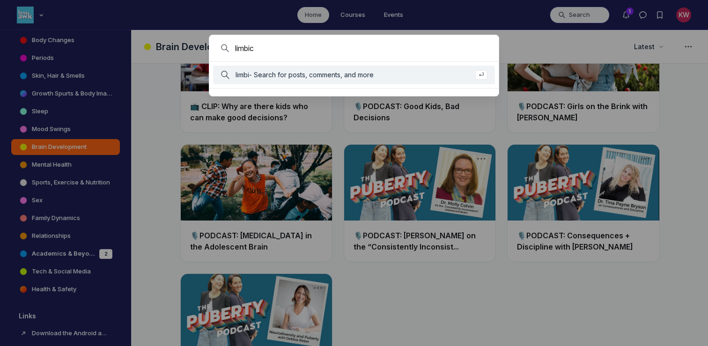
type input "limbic"
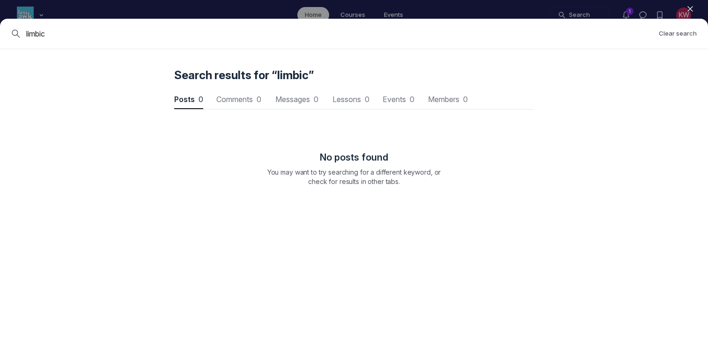
scroll to position [1268, 2823]
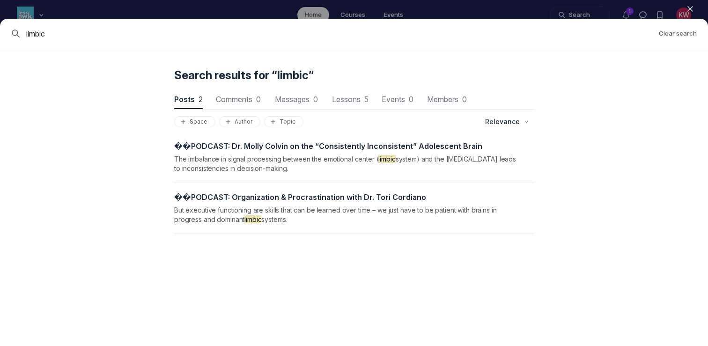
click at [692, 11] on use "button" at bounding box center [690, 9] width 5 height 5
